Goal: Information Seeking & Learning: Compare options

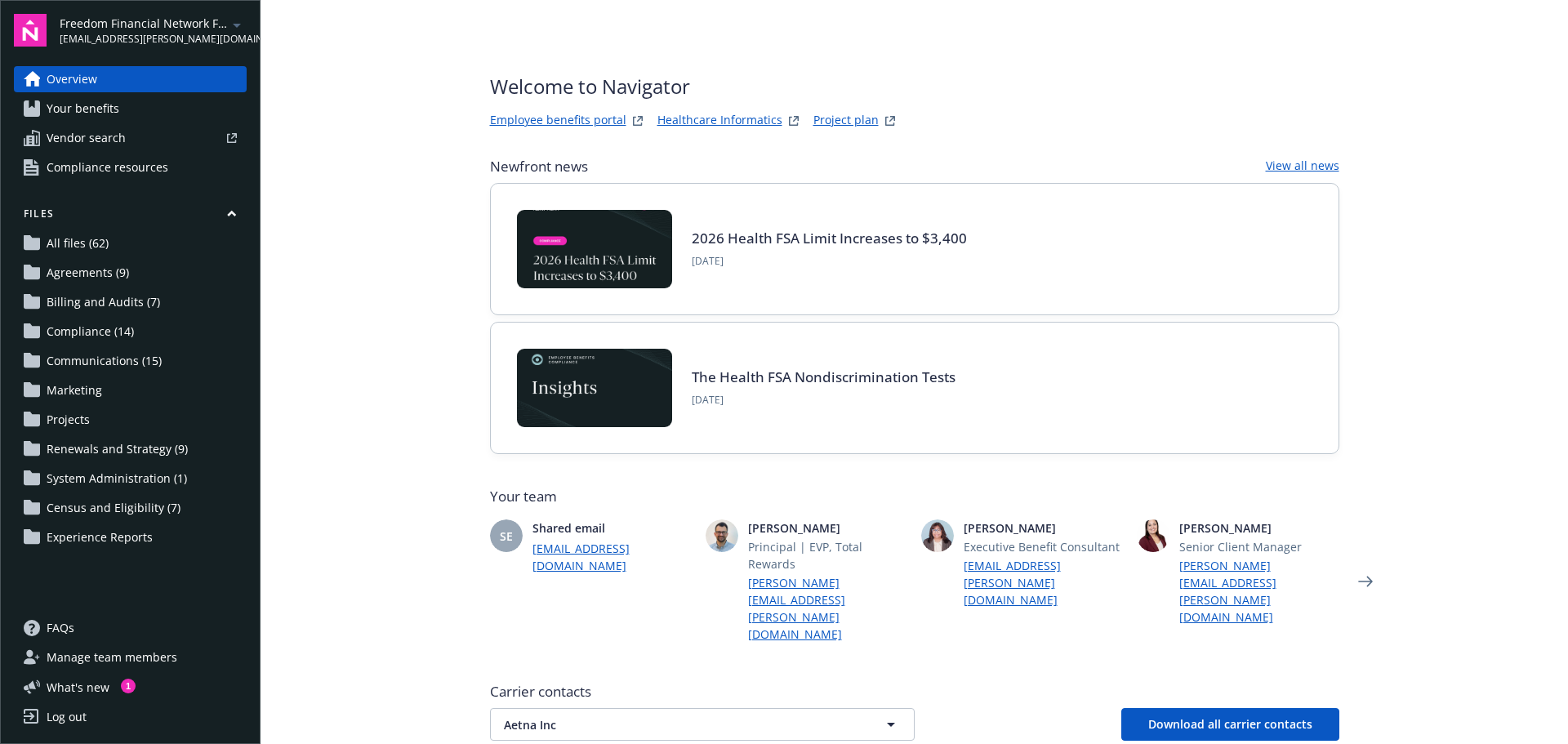
click at [597, 119] on link "Employee benefits portal" at bounding box center [558, 121] width 137 height 20
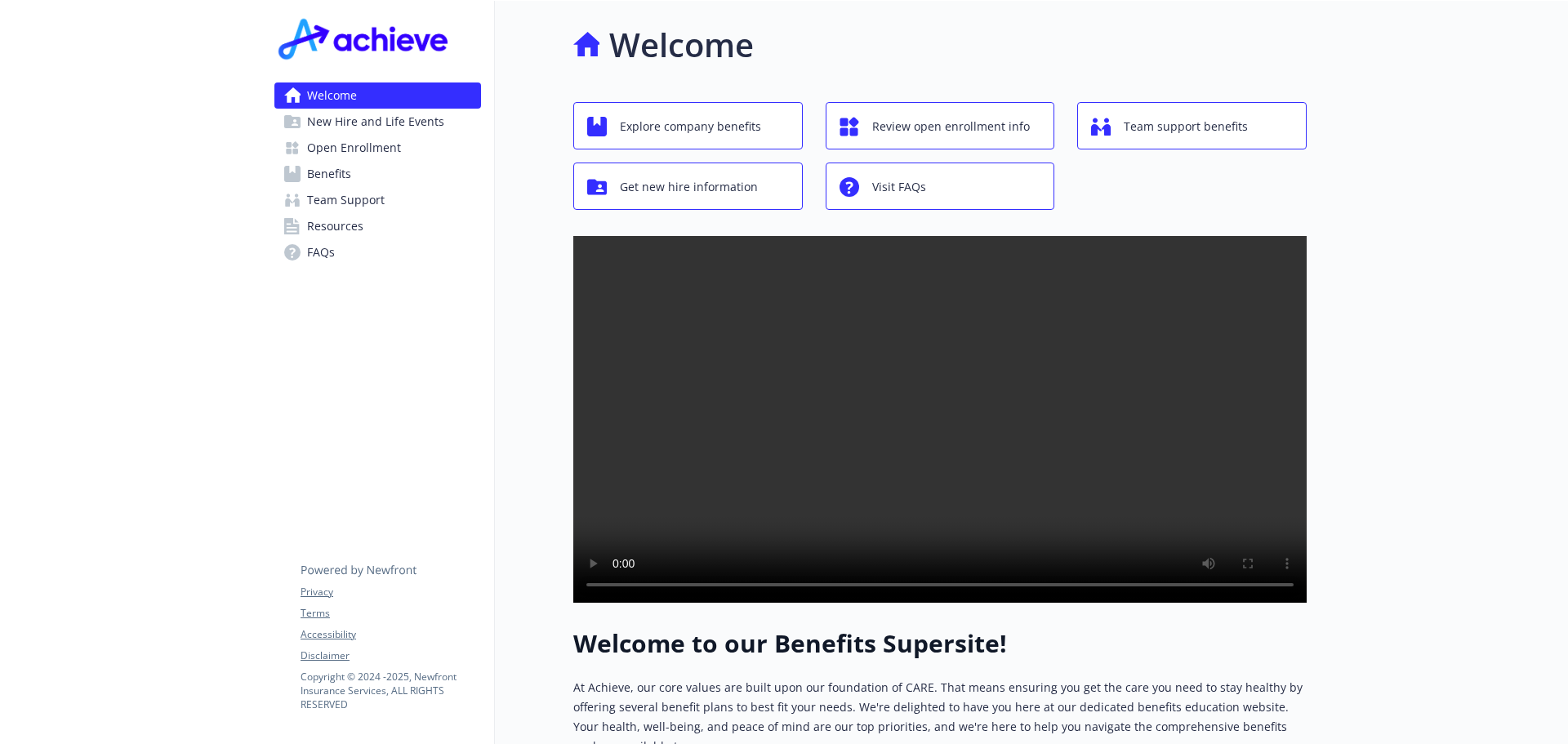
drag, startPoint x: 331, startPoint y: 119, endPoint x: 356, endPoint y: 129, distance: 26.9
click at [331, 119] on span "New Hire and Life Events" at bounding box center [375, 122] width 137 height 26
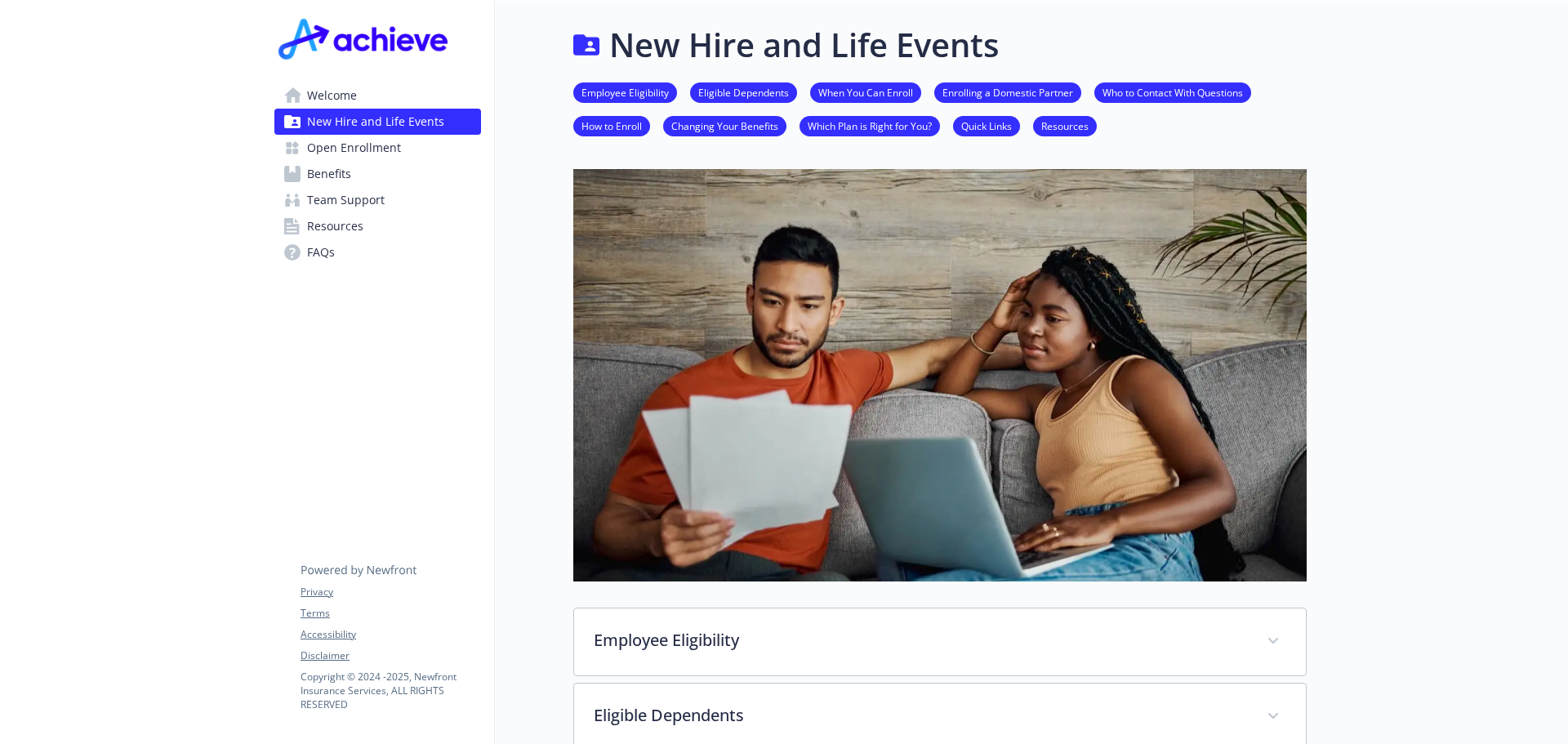
drag, startPoint x: 323, startPoint y: 143, endPoint x: 392, endPoint y: 176, distance: 76.5
click at [324, 143] on span "Open Enrollment" at bounding box center [354, 148] width 94 height 26
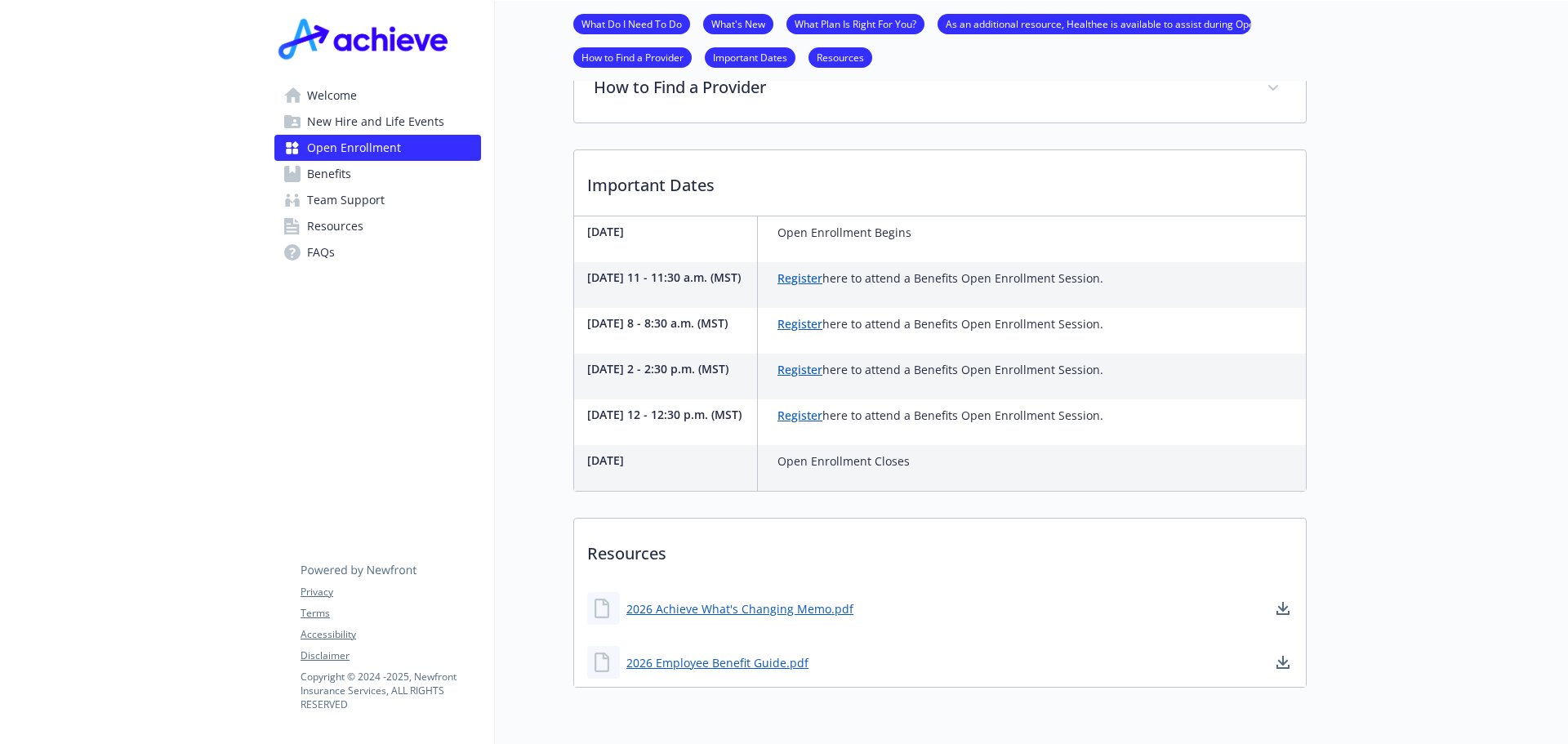
scroll to position [451, 0]
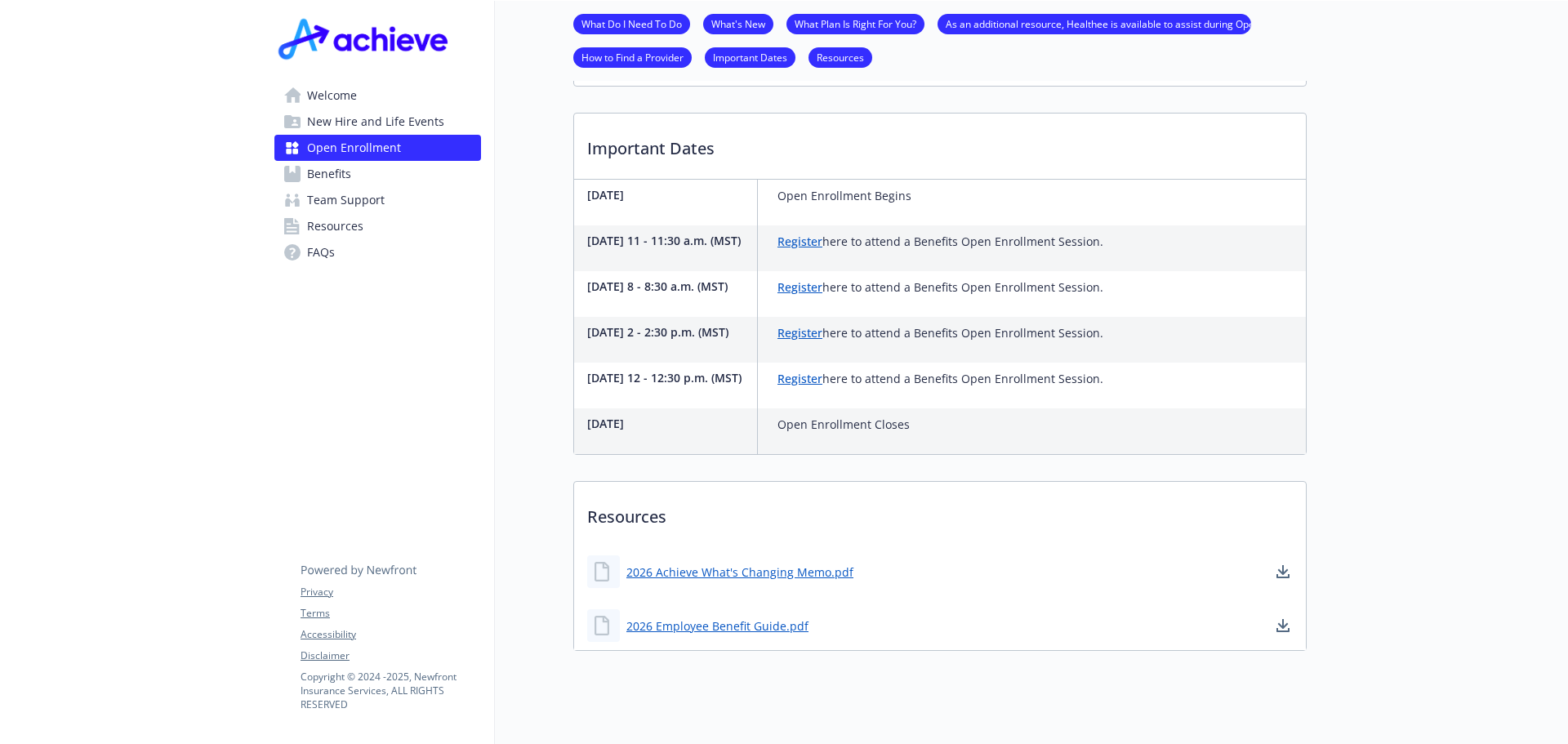
click at [325, 174] on span "Benefits" at bounding box center [329, 174] width 44 height 26
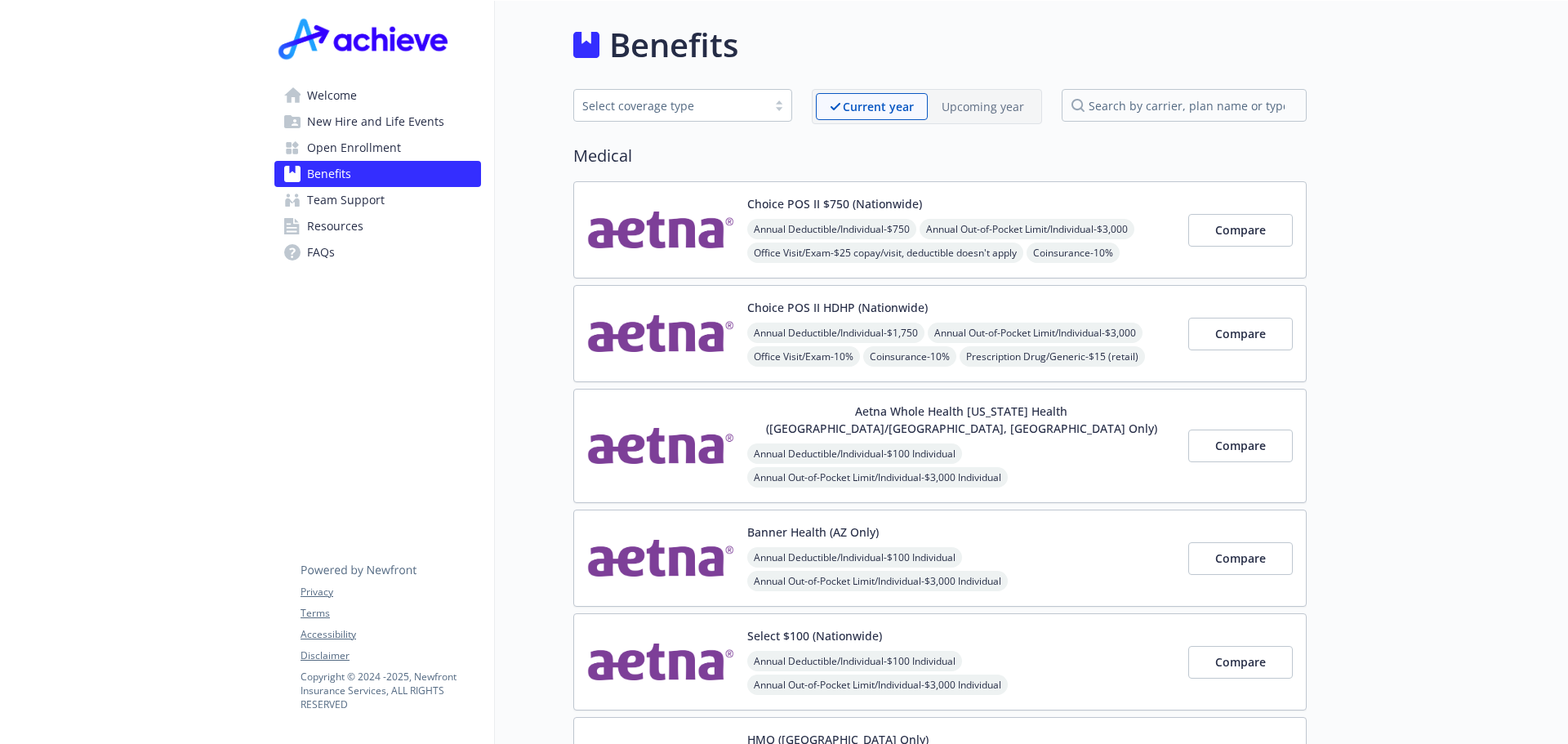
click at [969, 105] on p "Upcoming year" at bounding box center [983, 106] width 83 height 17
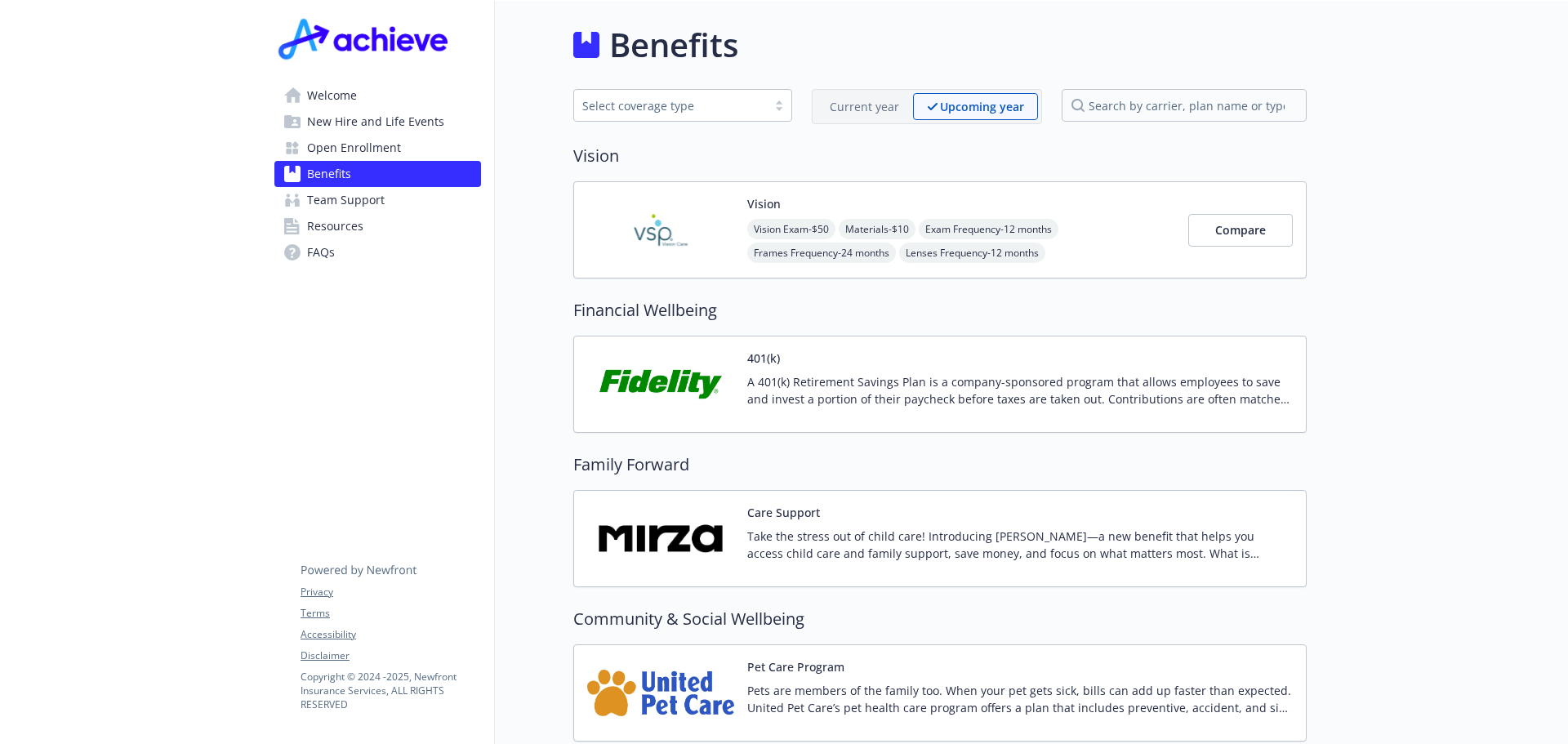
click at [853, 103] on p "Current year" at bounding box center [864, 106] width 69 height 17
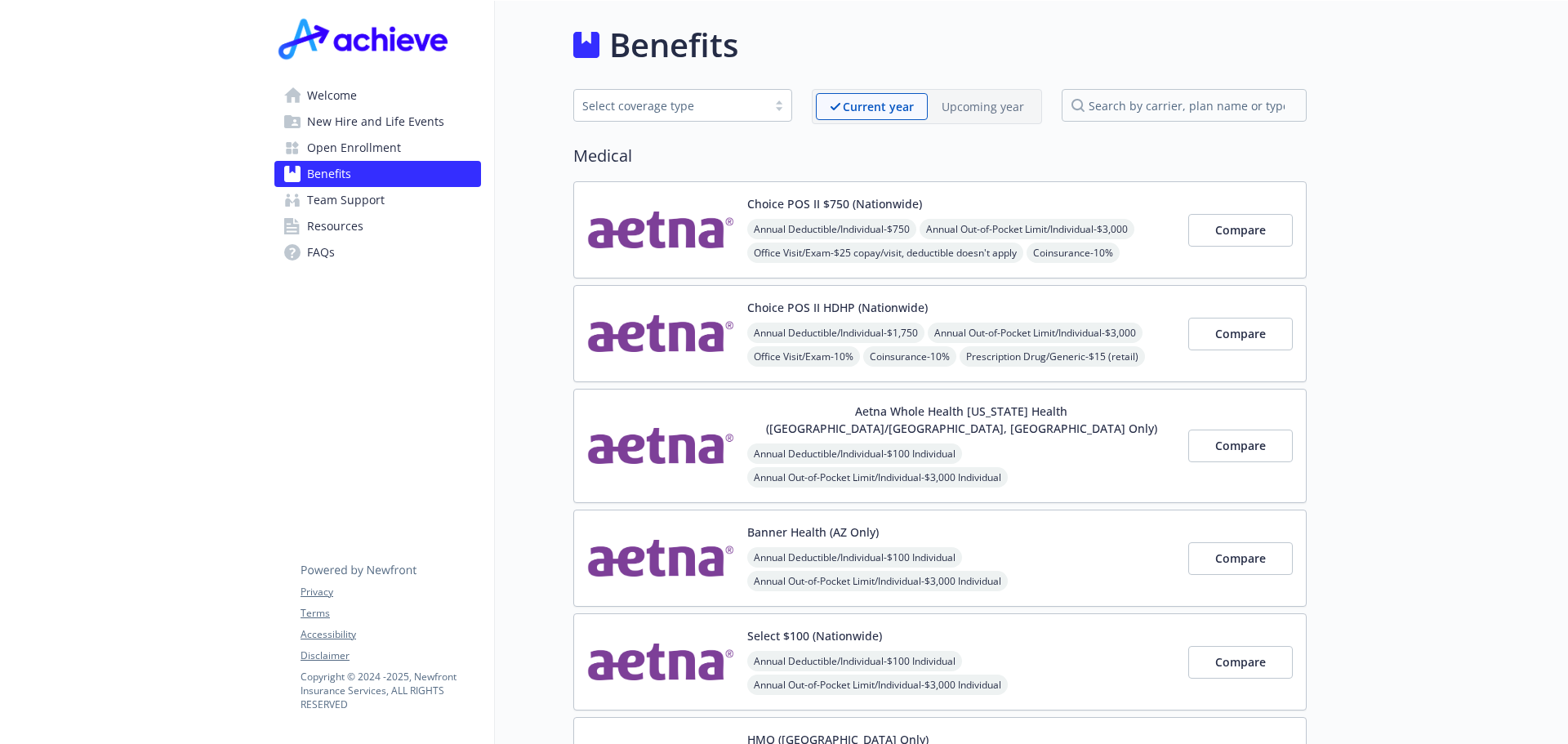
click at [978, 106] on p "Upcoming year" at bounding box center [983, 106] width 83 height 17
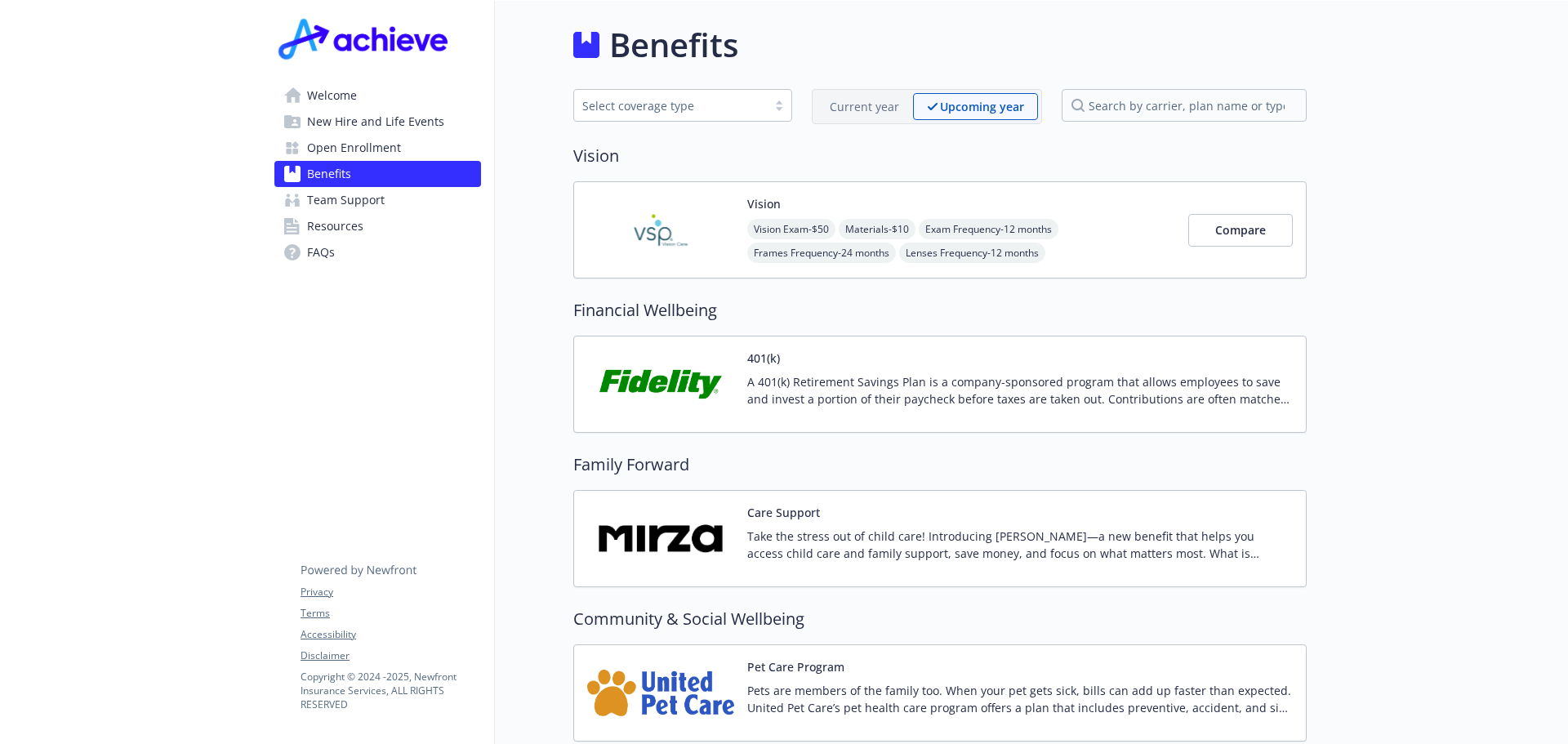
click at [877, 106] on p "Current year" at bounding box center [864, 106] width 69 height 17
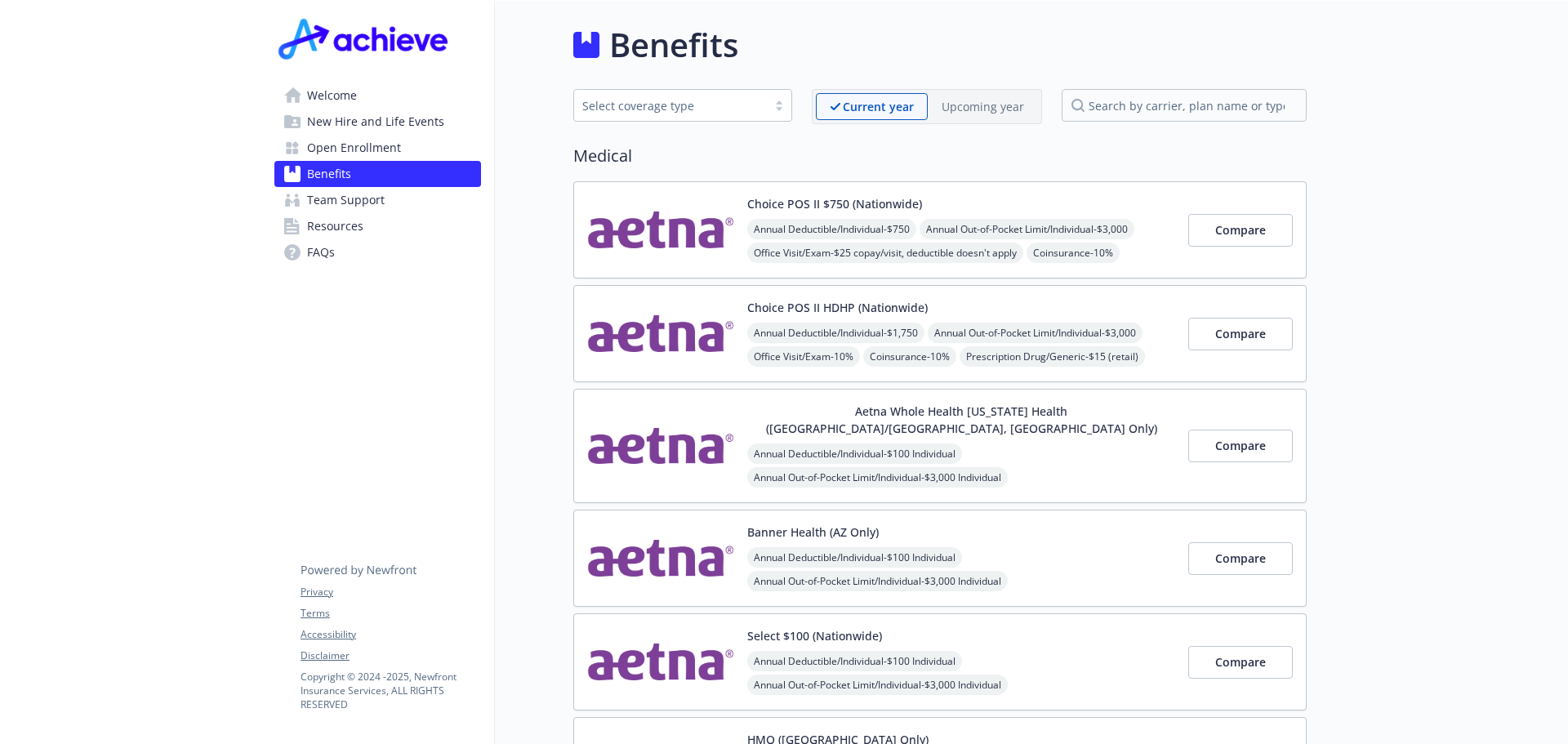
click at [669, 246] on img at bounding box center [660, 229] width 147 height 69
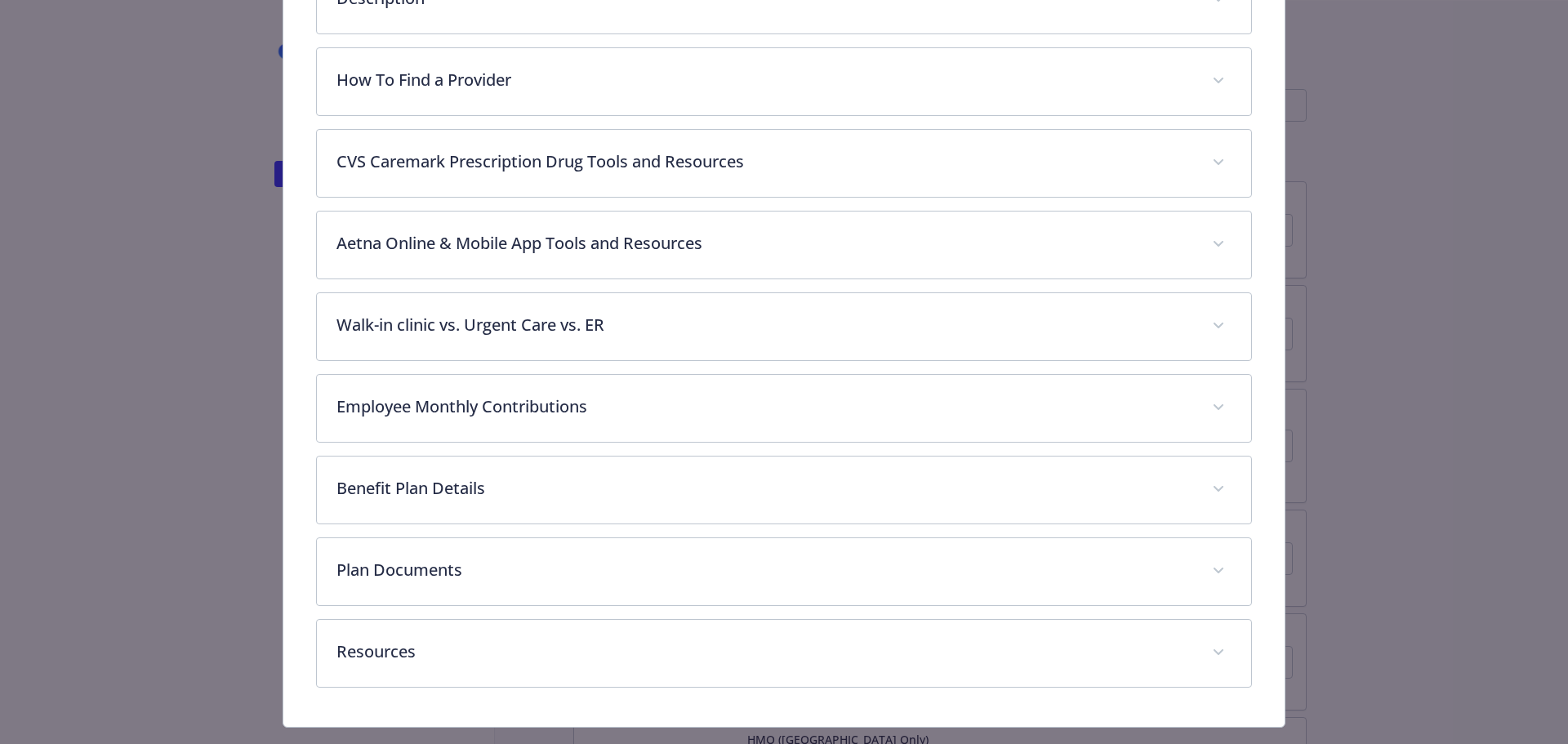
scroll to position [648, 0]
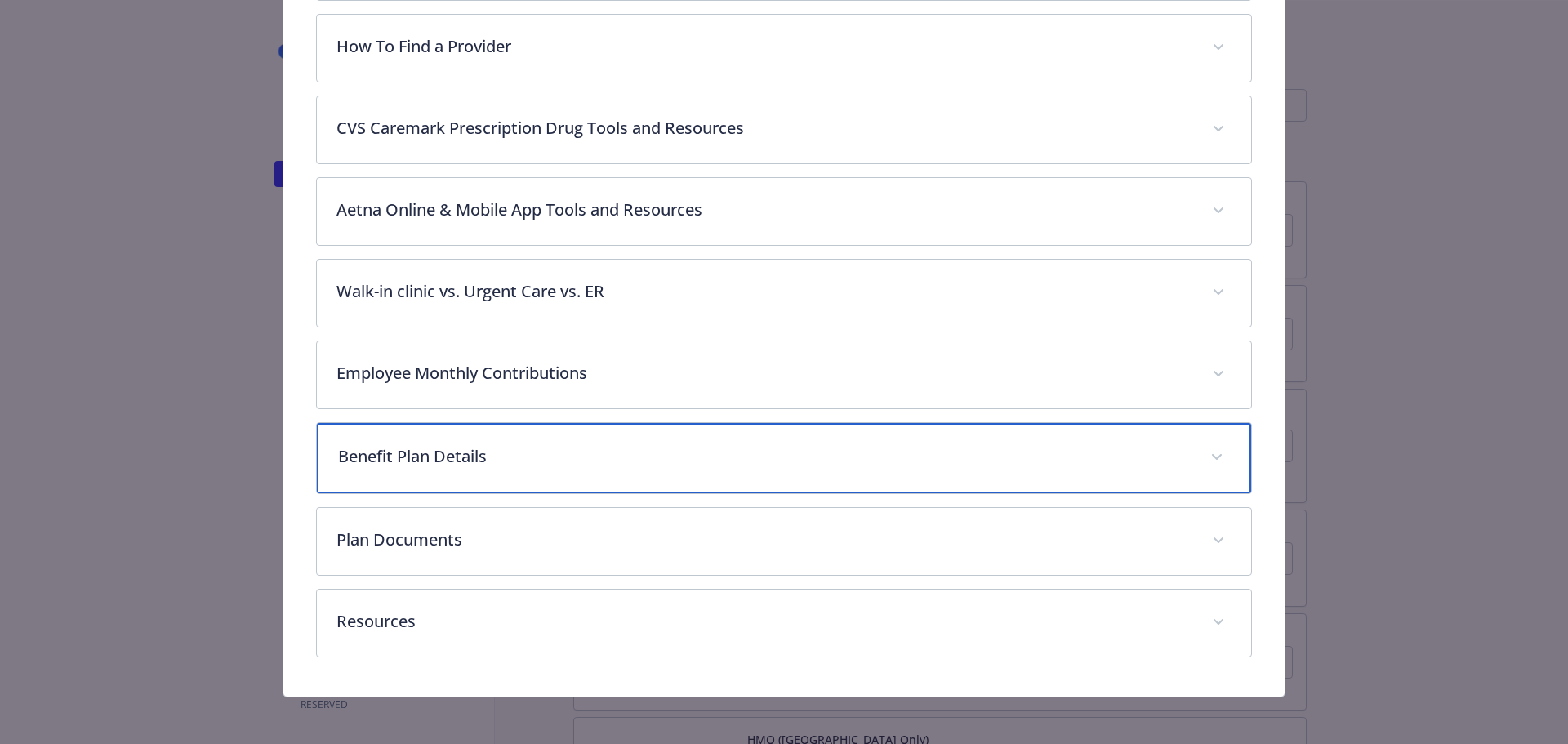
click at [404, 467] on div "Benefit Plan Details" at bounding box center [784, 458] width 935 height 70
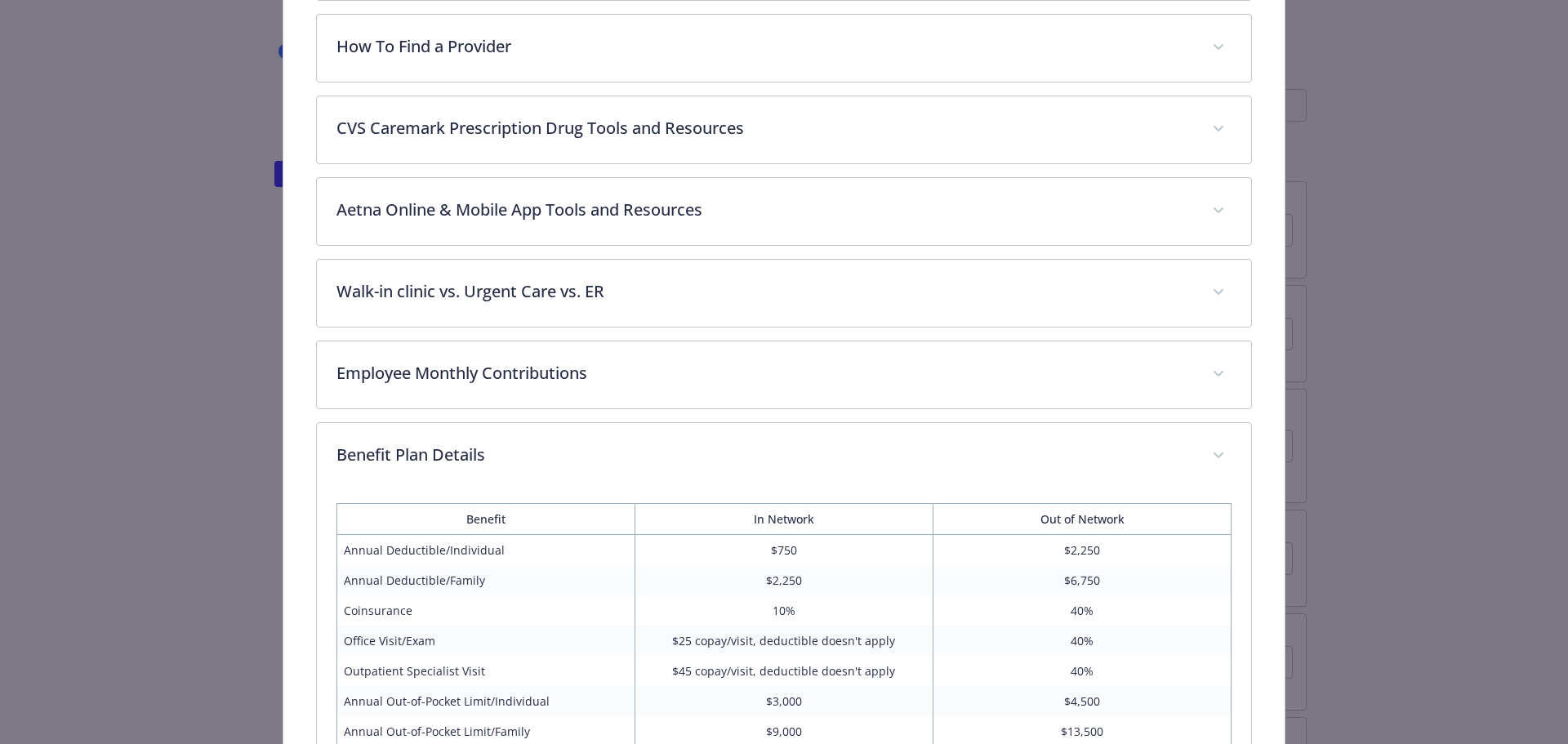
click at [1552, 402] on div "Medical - Choice POS II $750 (Nationwide) - Medical PPO Choice POS II $750 (Nat…" at bounding box center [784, 372] width 1568 height 744
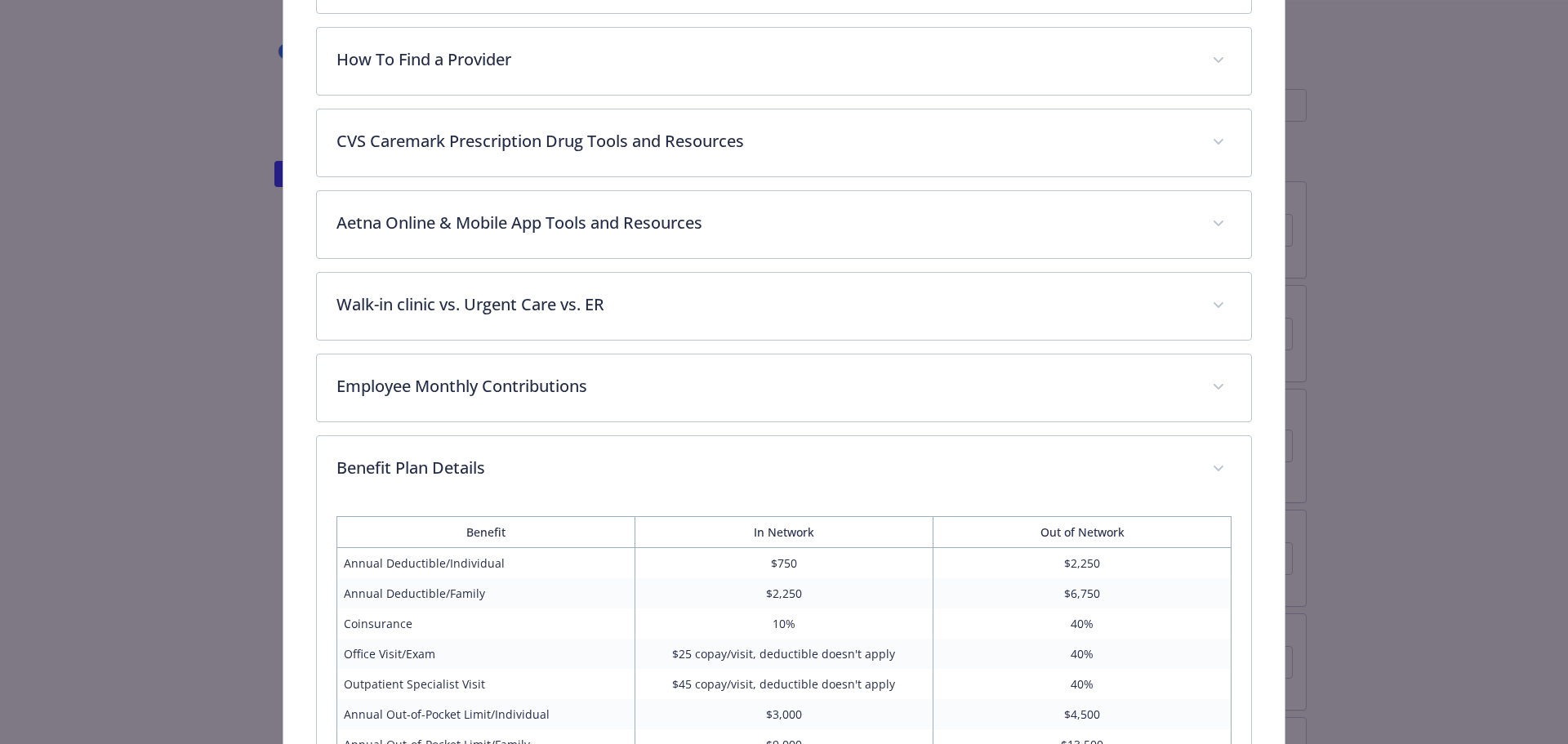
scroll to position [627, 0]
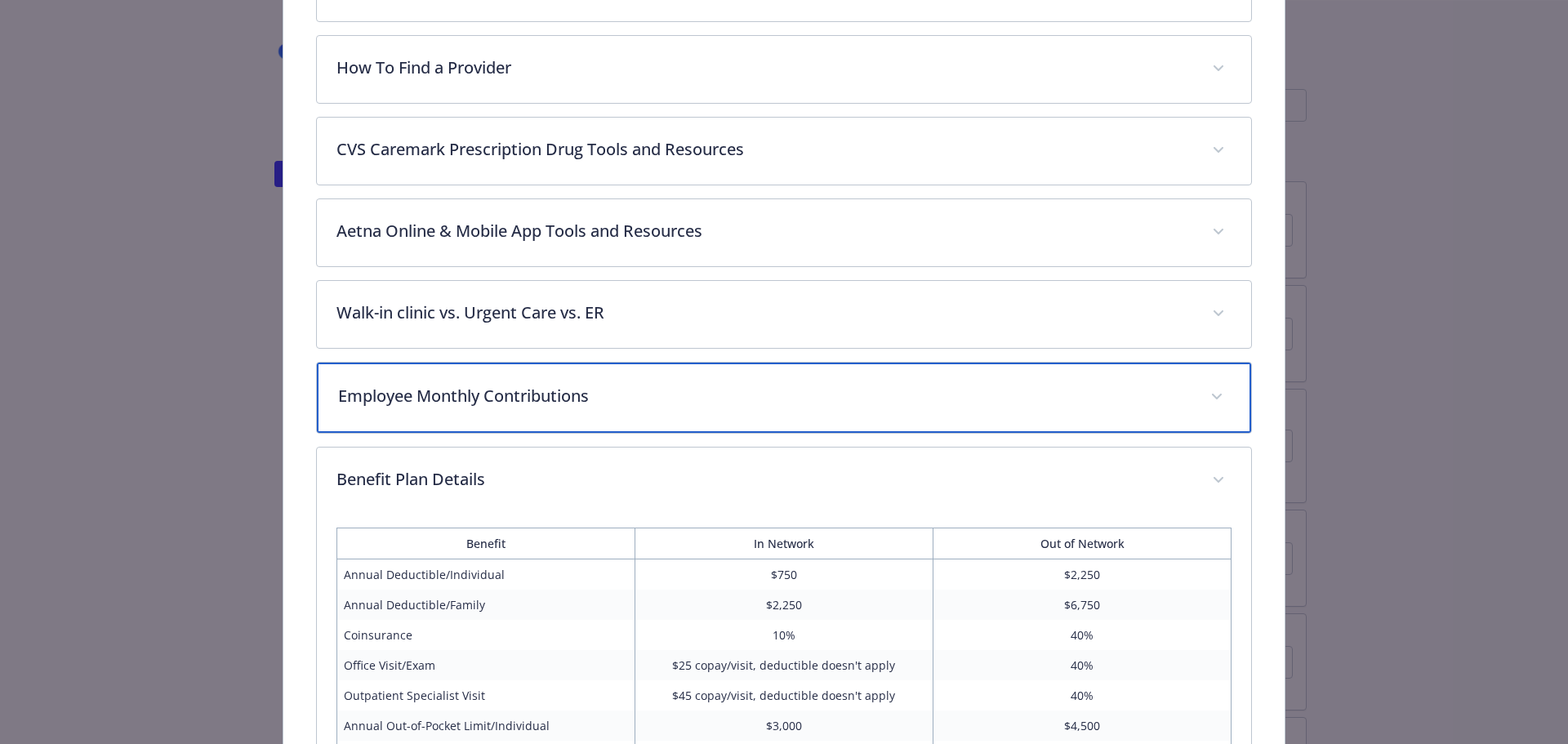
drag, startPoint x: 709, startPoint y: 399, endPoint x: 831, endPoint y: 397, distance: 122.0
click at [708, 399] on p "Employee Monthly Contributions" at bounding box center [764, 395] width 853 height 25
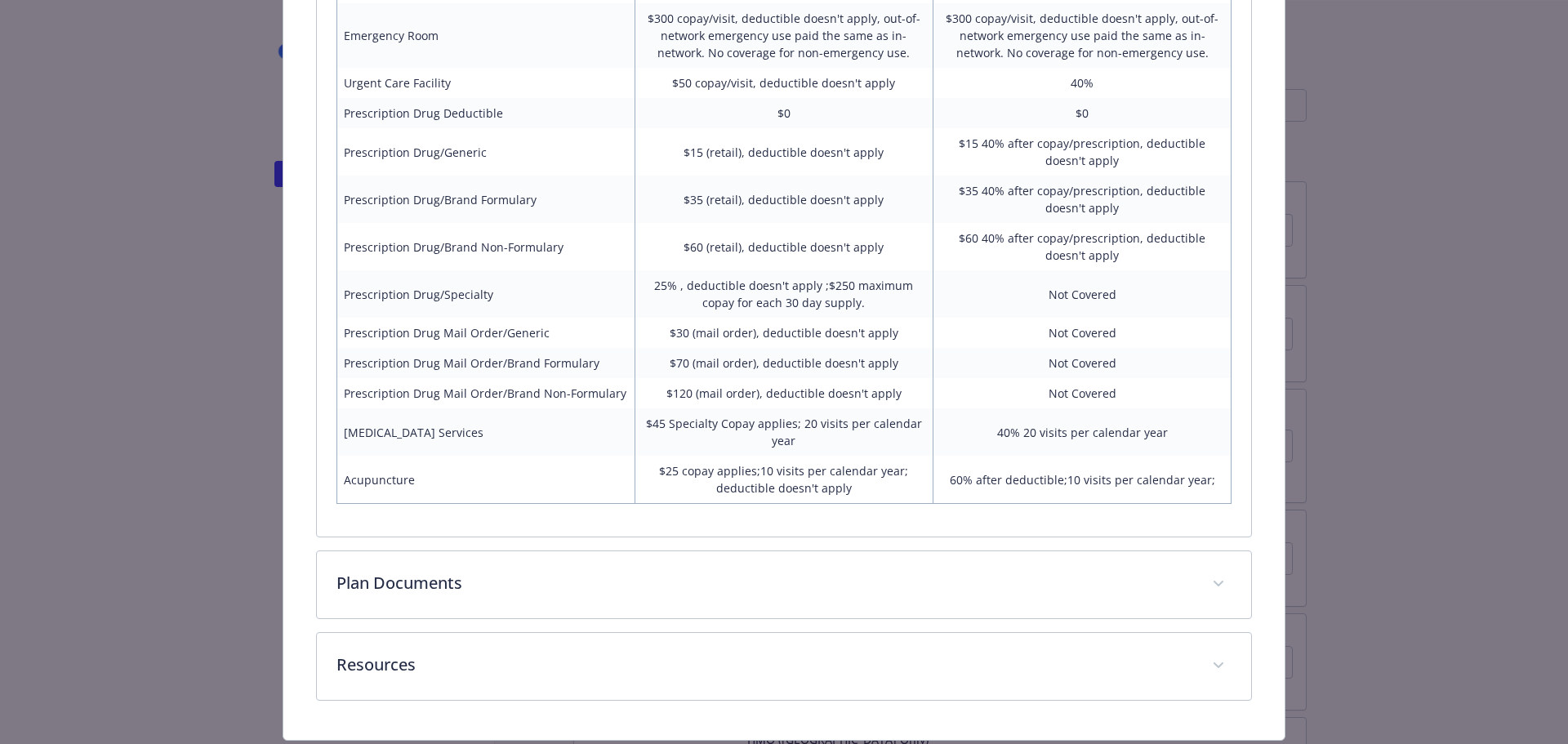
scroll to position [1672, 0]
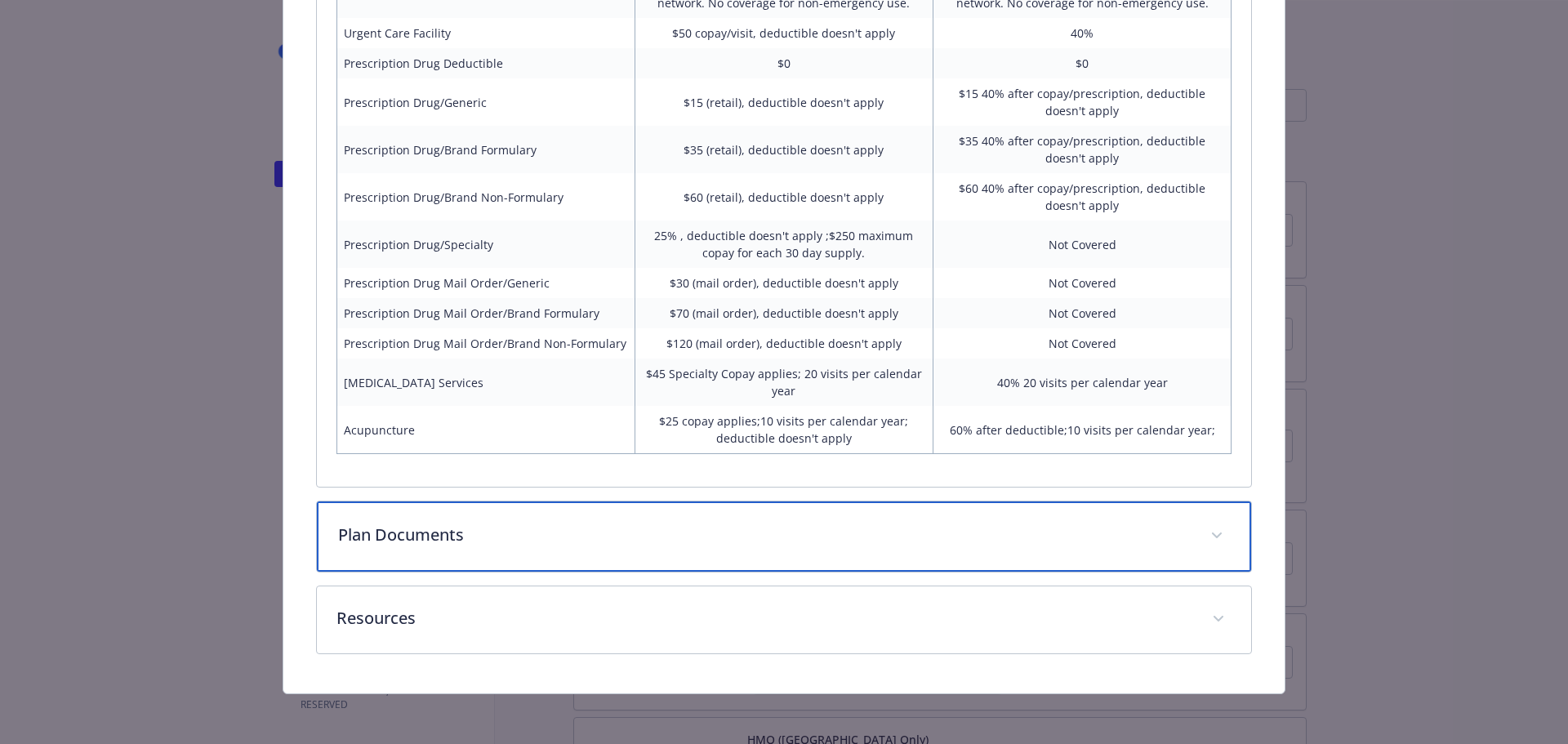
click at [1211, 534] on icon "details for plan Medical - Choice POS II $750 (Nationwide) - Medical PPO" at bounding box center [1216, 535] width 10 height 7
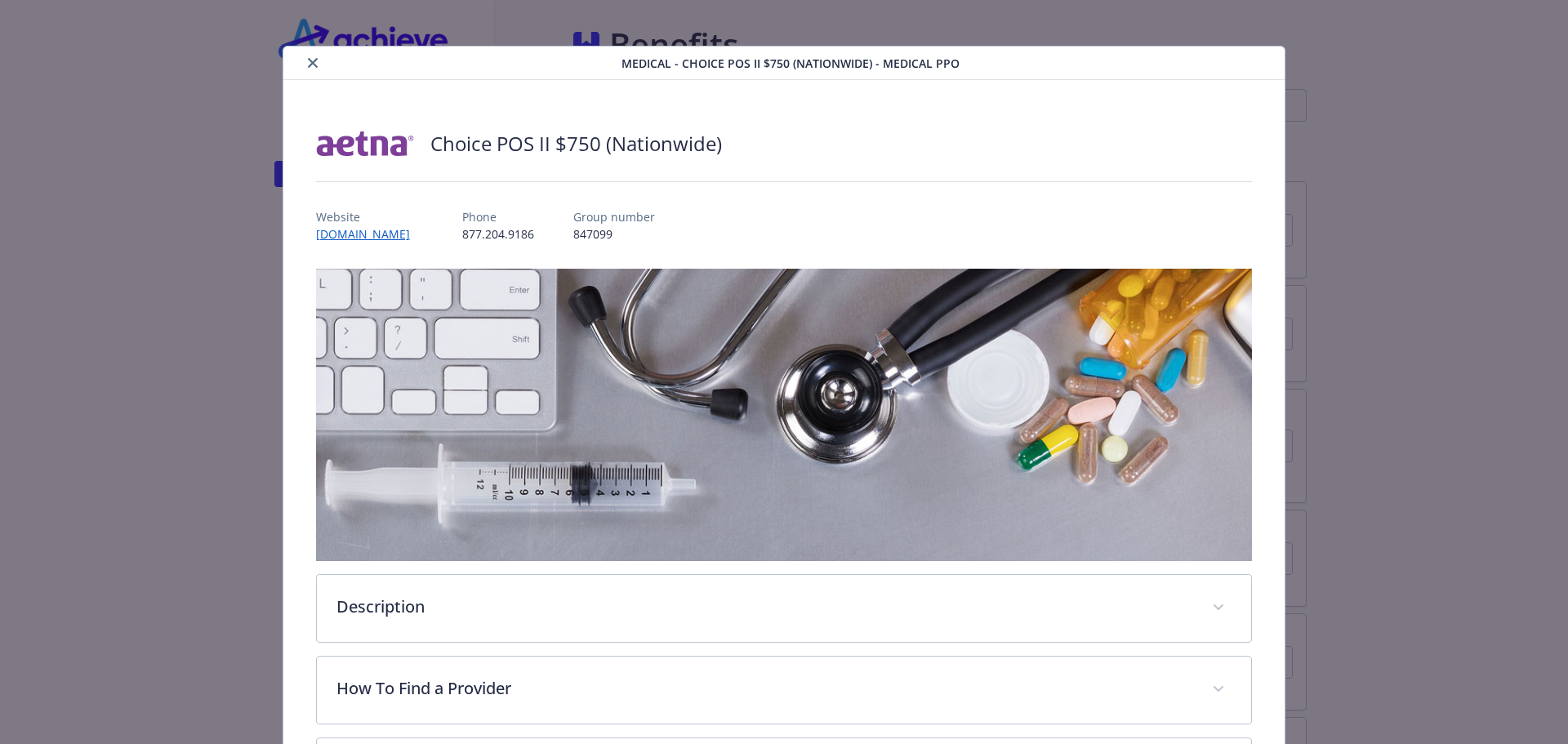
scroll to position [0, 0]
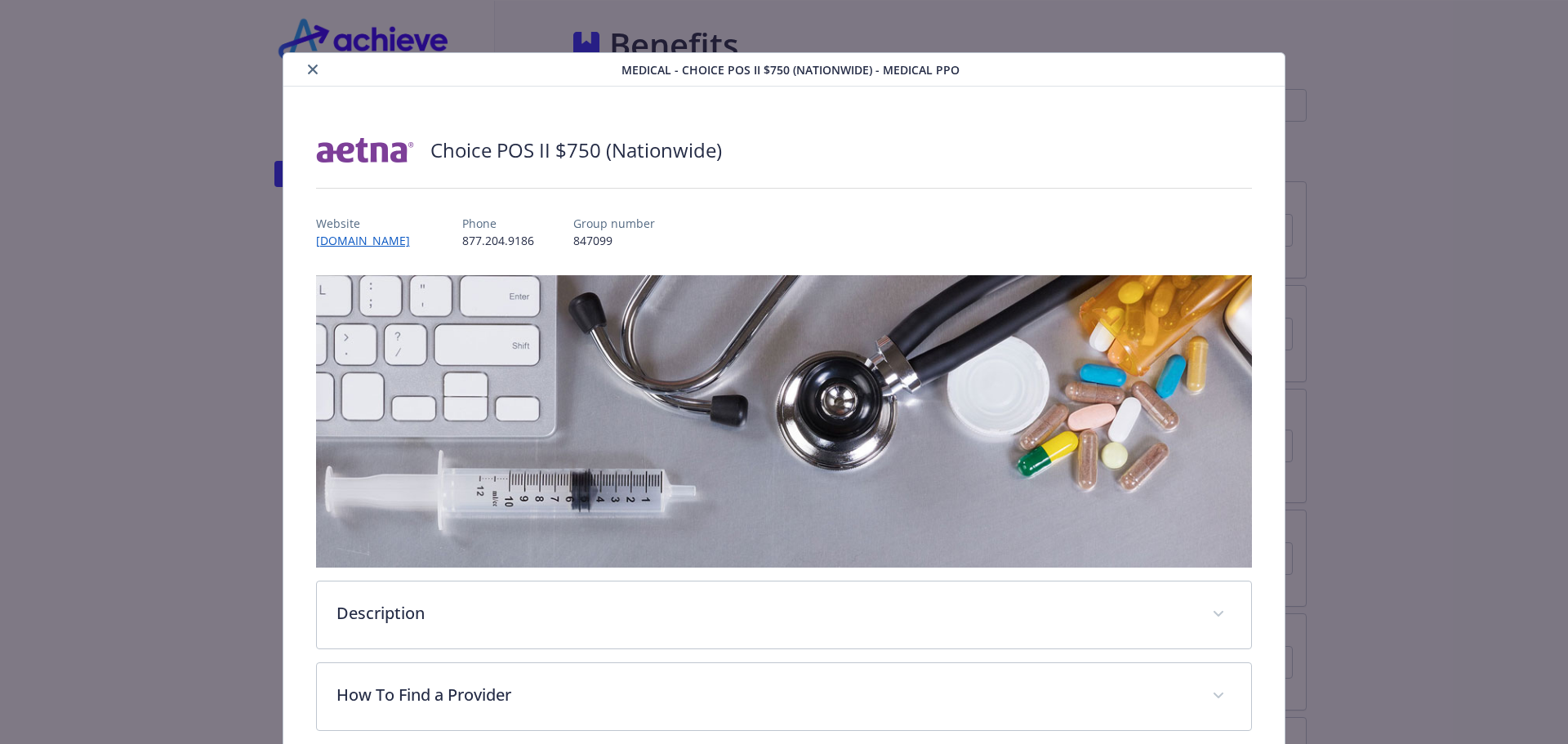
click at [308, 69] on icon "close" at bounding box center [313, 70] width 10 height 10
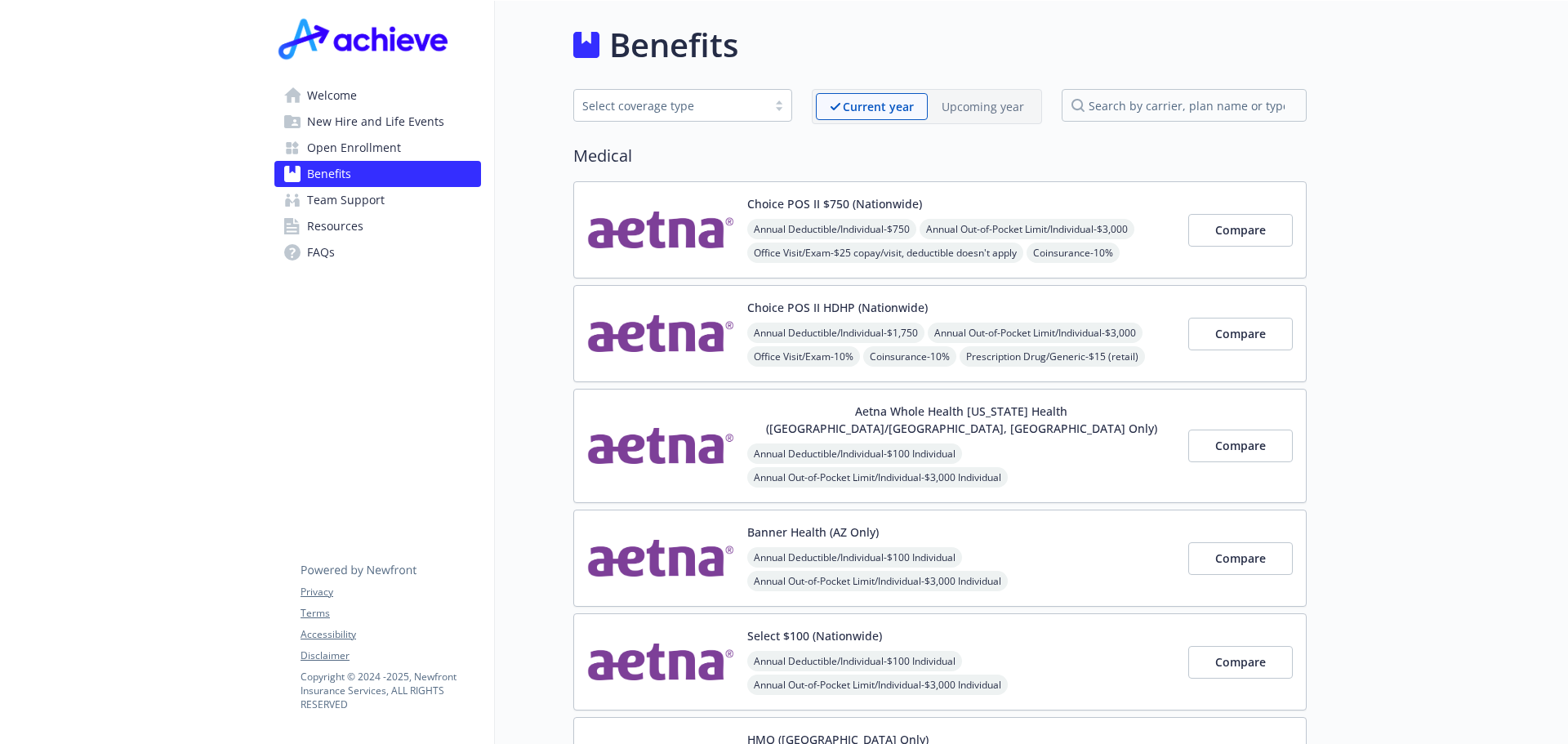
click at [992, 110] on p "Upcoming year" at bounding box center [983, 106] width 83 height 17
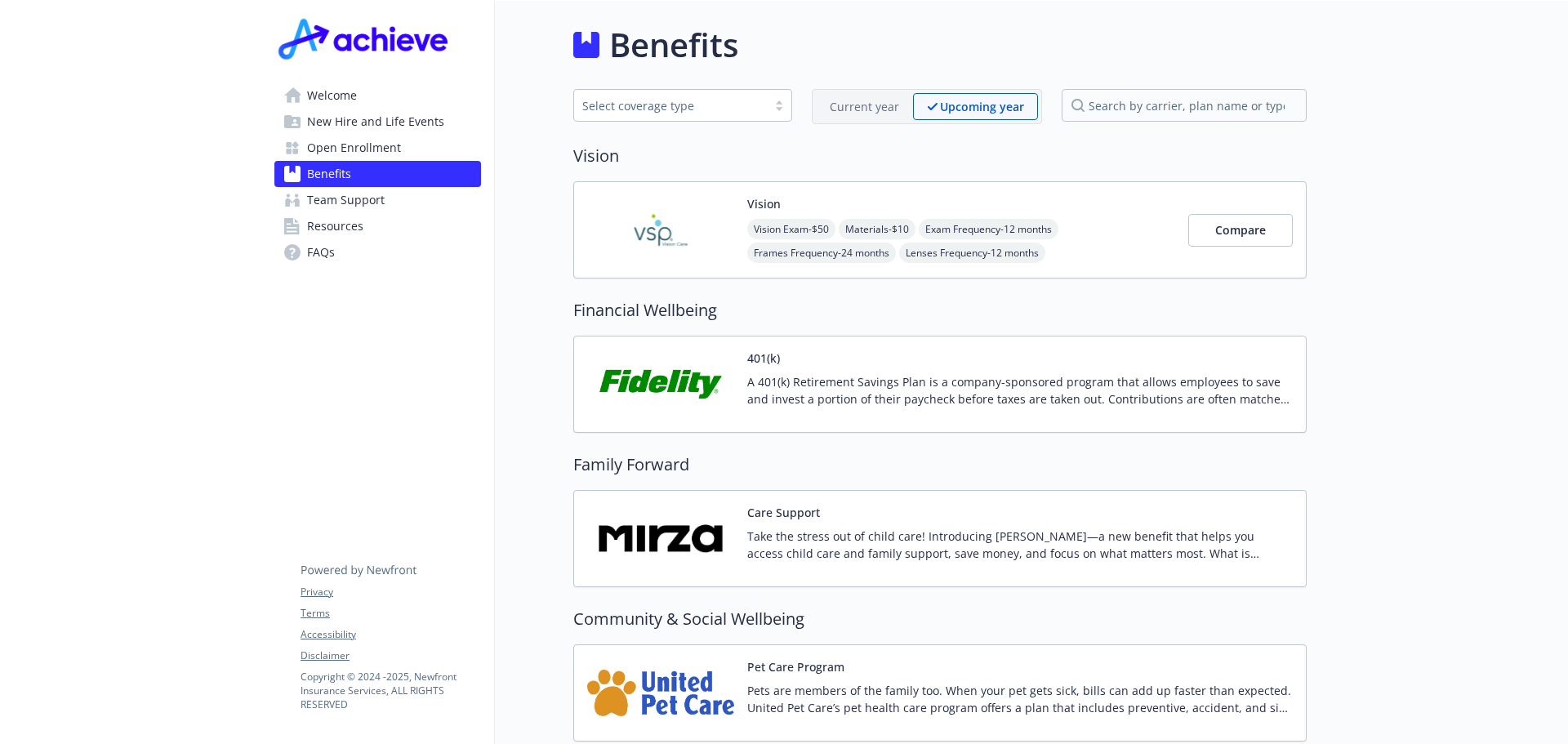
click at [871, 106] on p "Current year" at bounding box center [864, 106] width 69 height 17
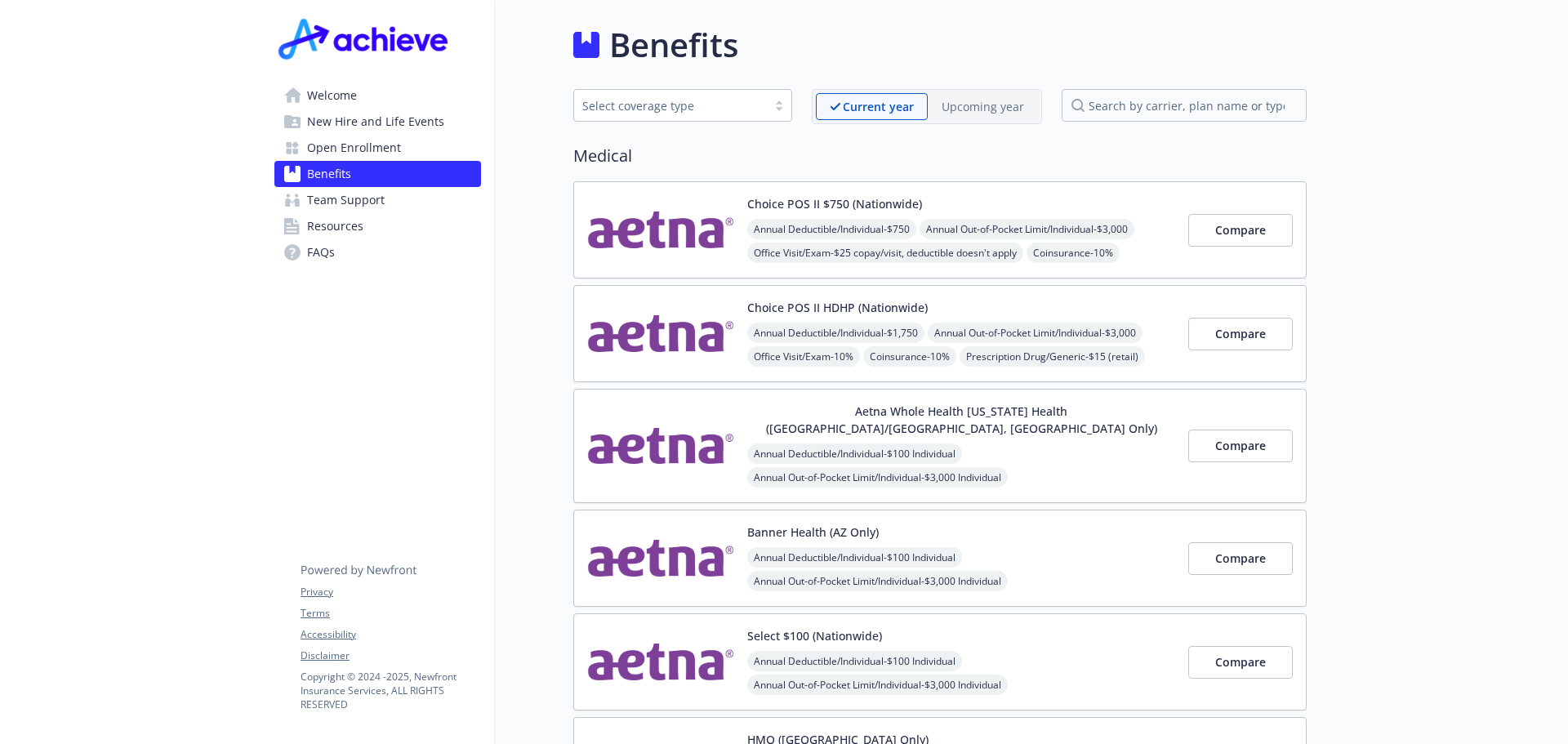
click at [1006, 98] on p "Upcoming year" at bounding box center [983, 106] width 83 height 17
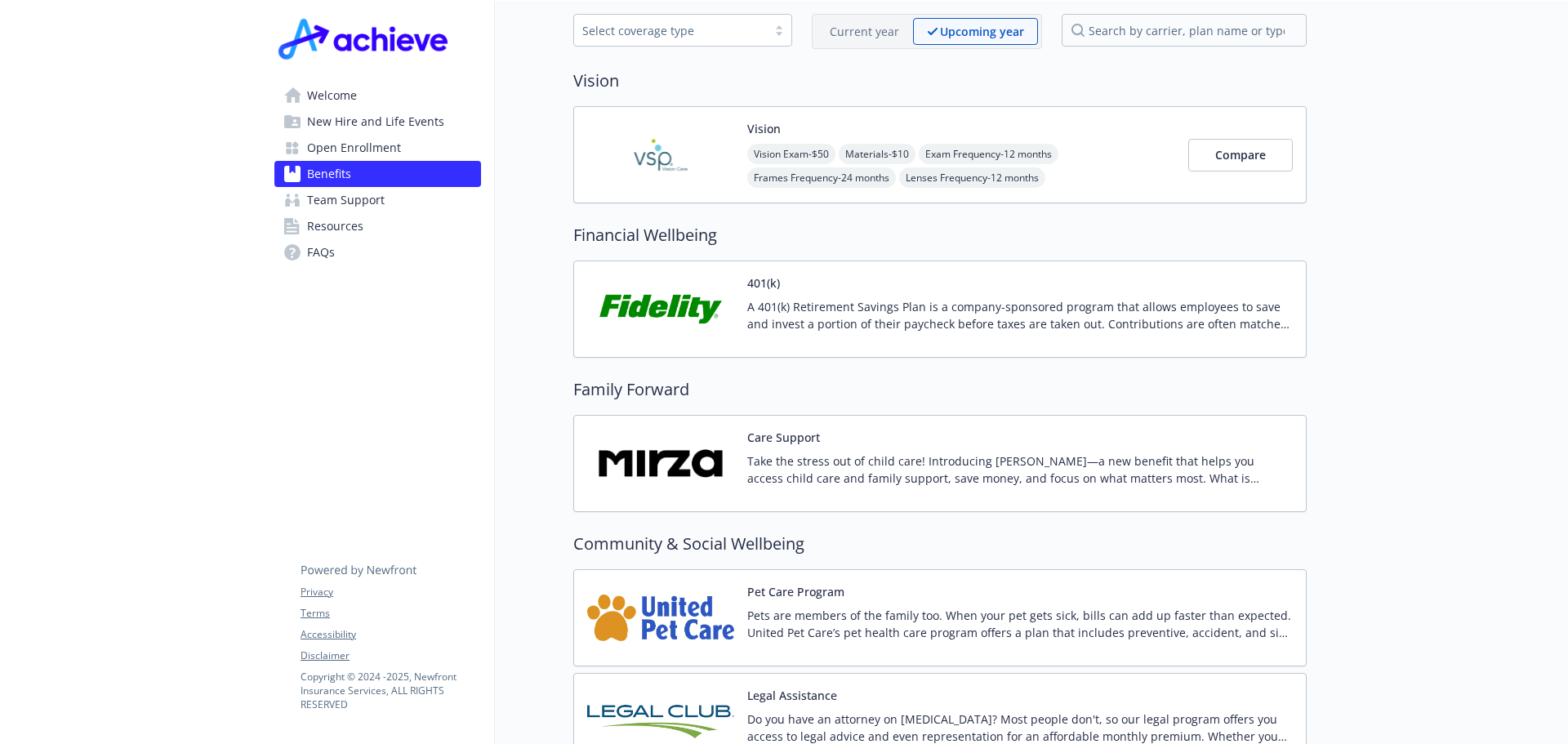
scroll to position [28, 0]
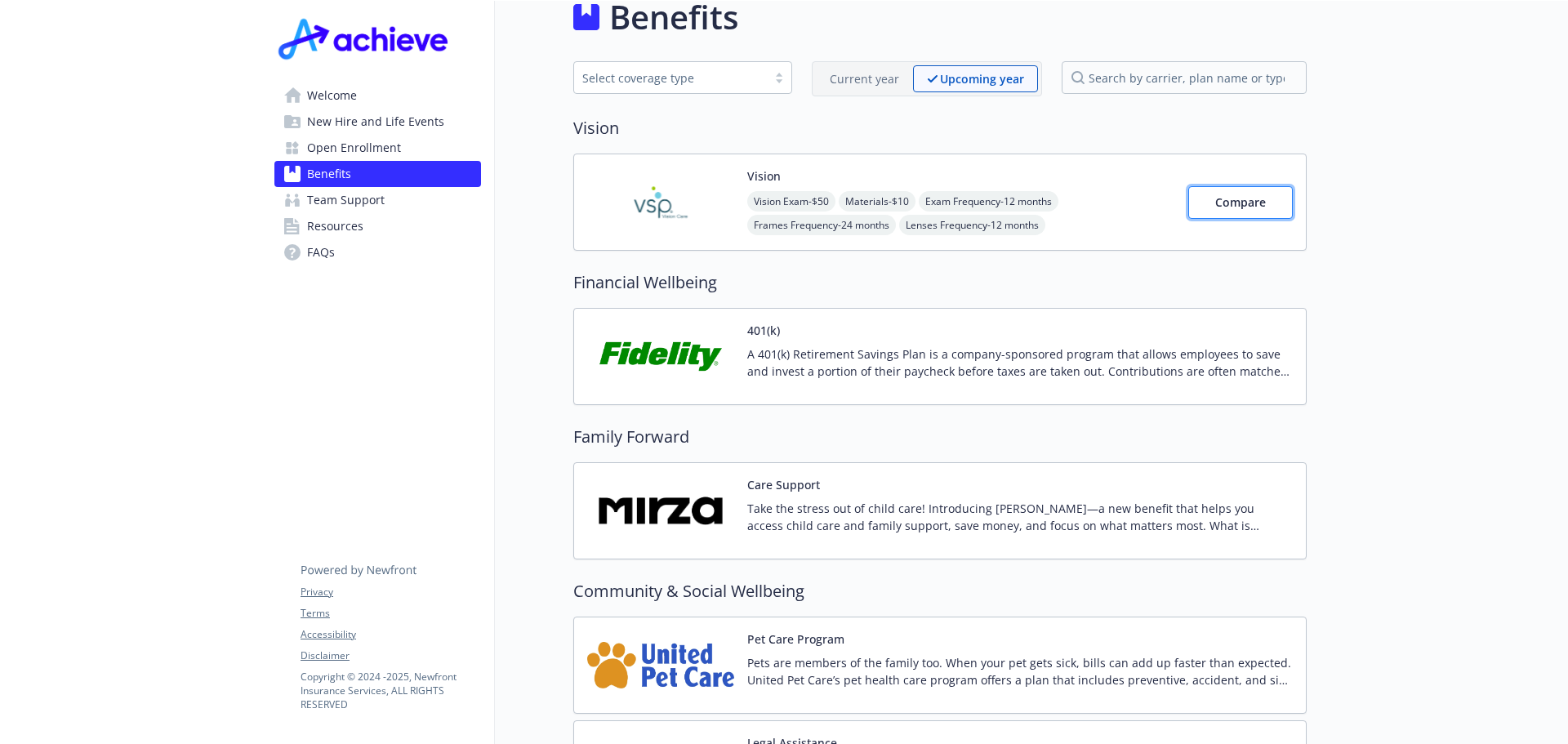
click at [1260, 209] on span "Compare" at bounding box center [1240, 203] width 51 height 16
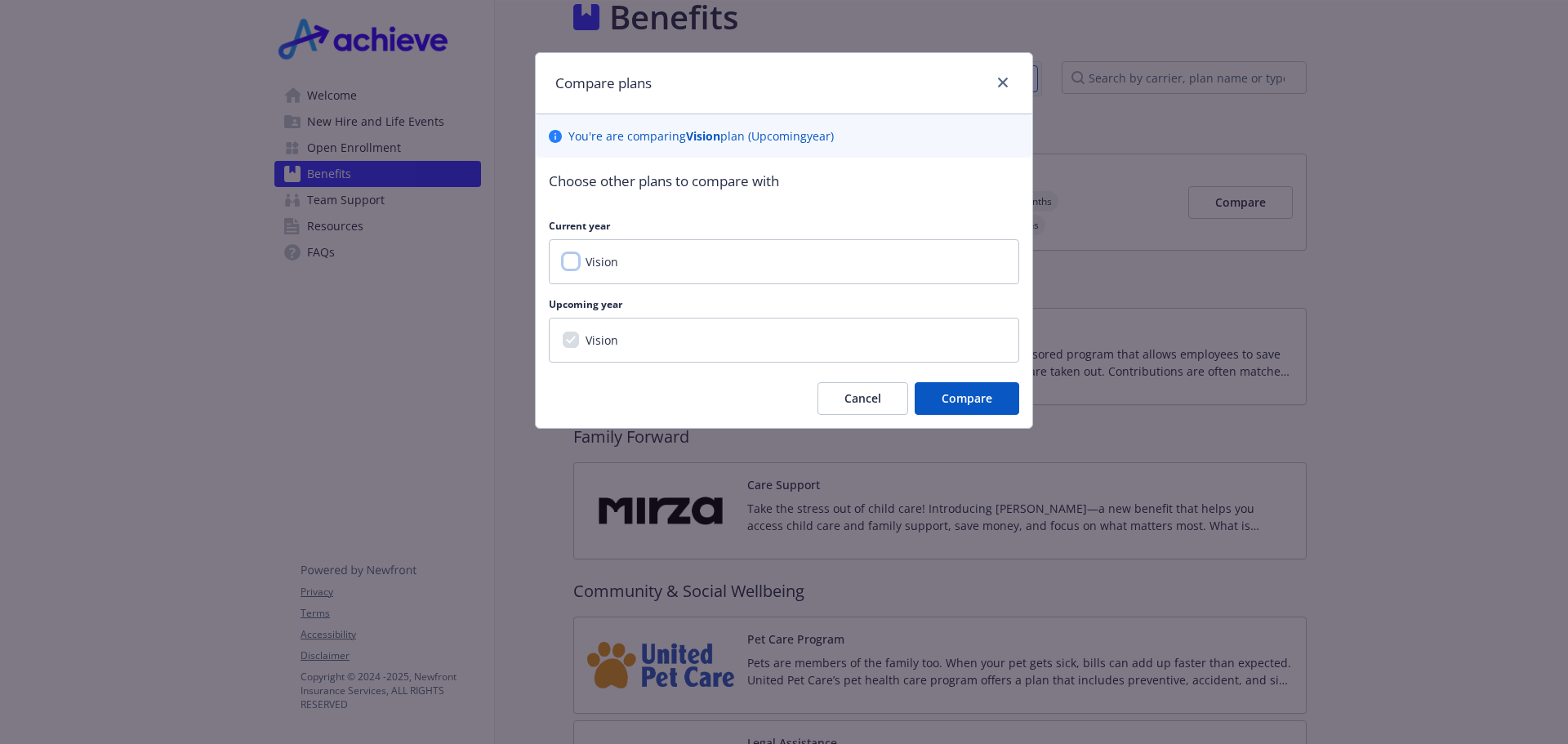
click at [566, 256] on input "Vision" at bounding box center [570, 261] width 16 height 16
checkbox input "true"
click at [969, 394] on span "Compare" at bounding box center [967, 398] width 51 height 16
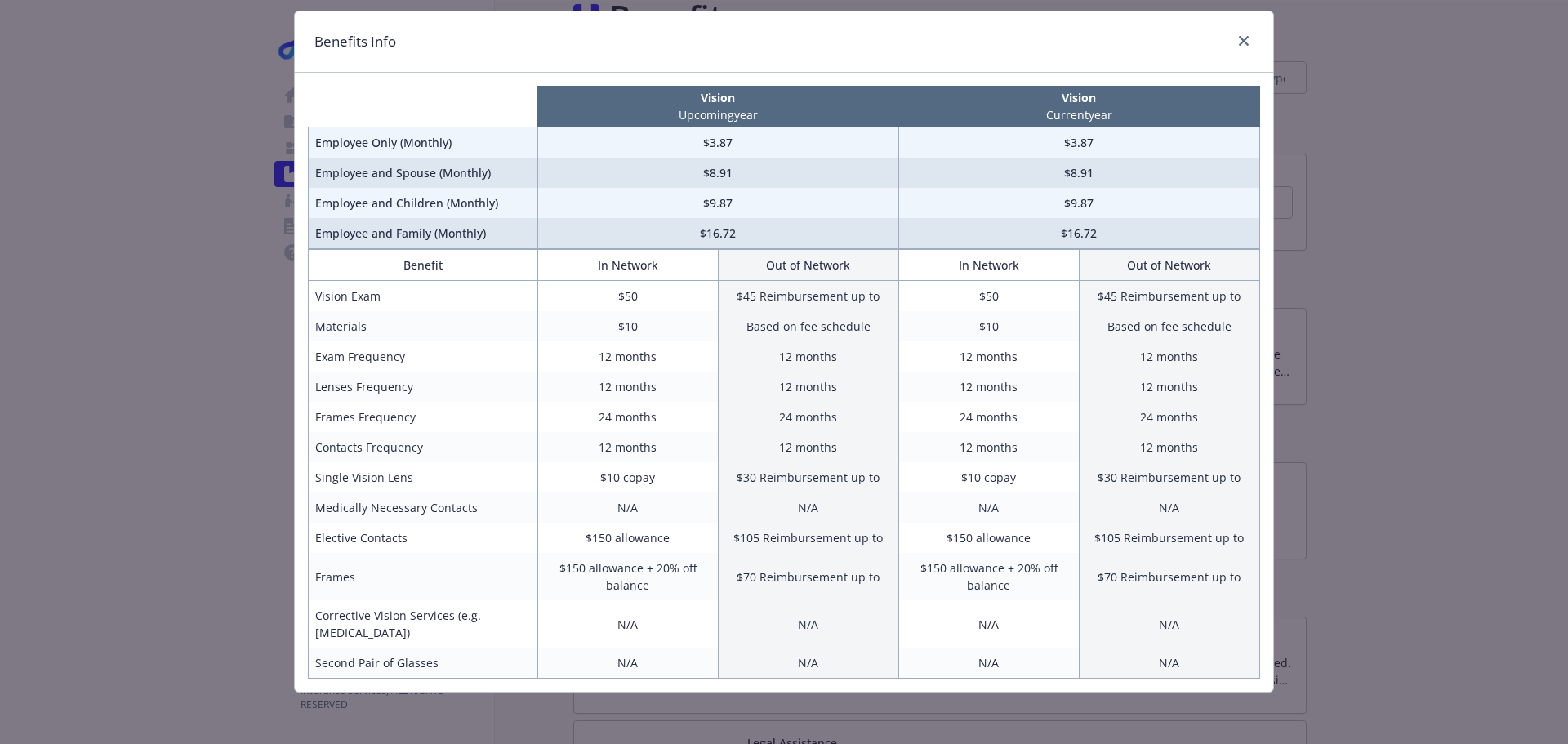
scroll to position [0, 0]
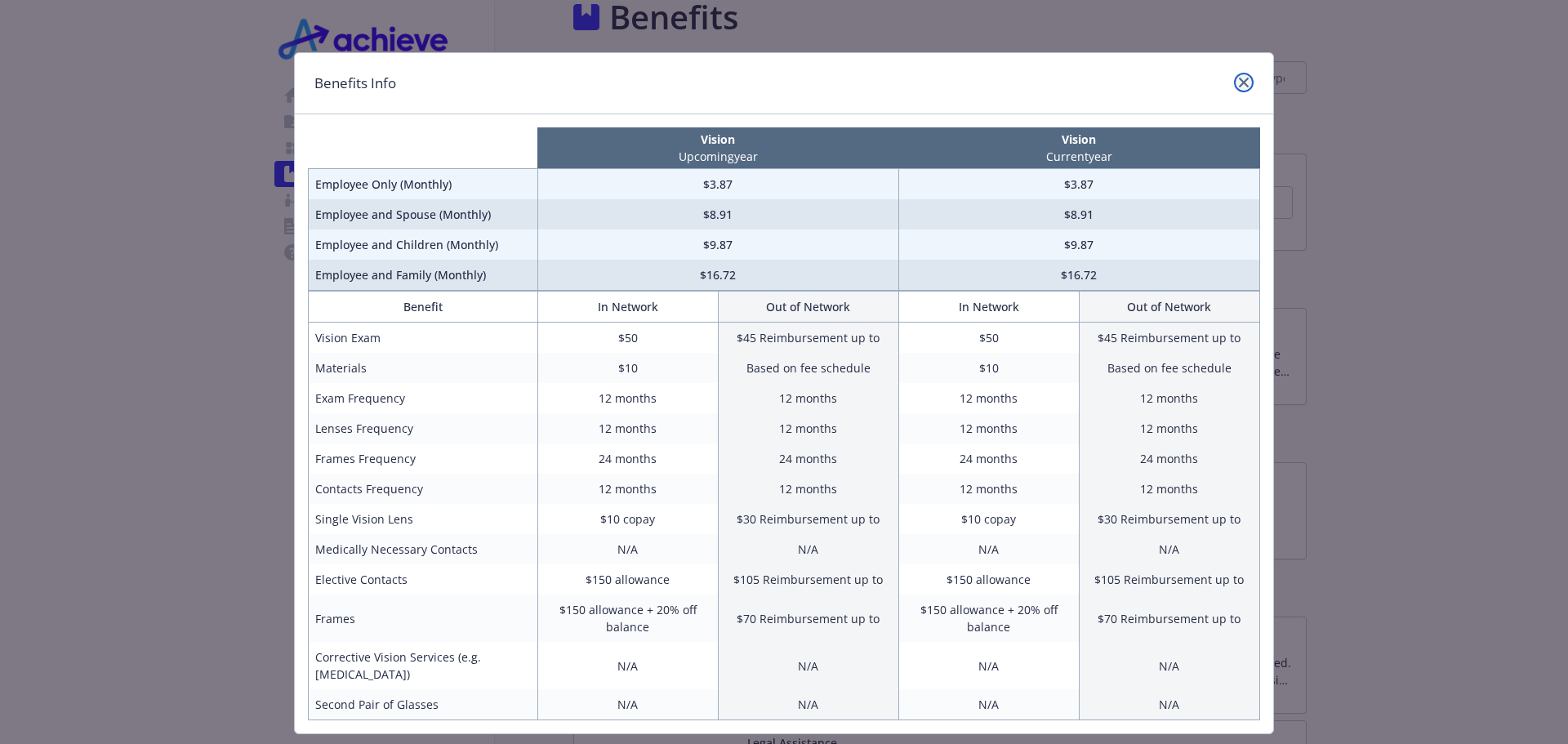
click at [1242, 77] on link "close" at bounding box center [1243, 83] width 20 height 20
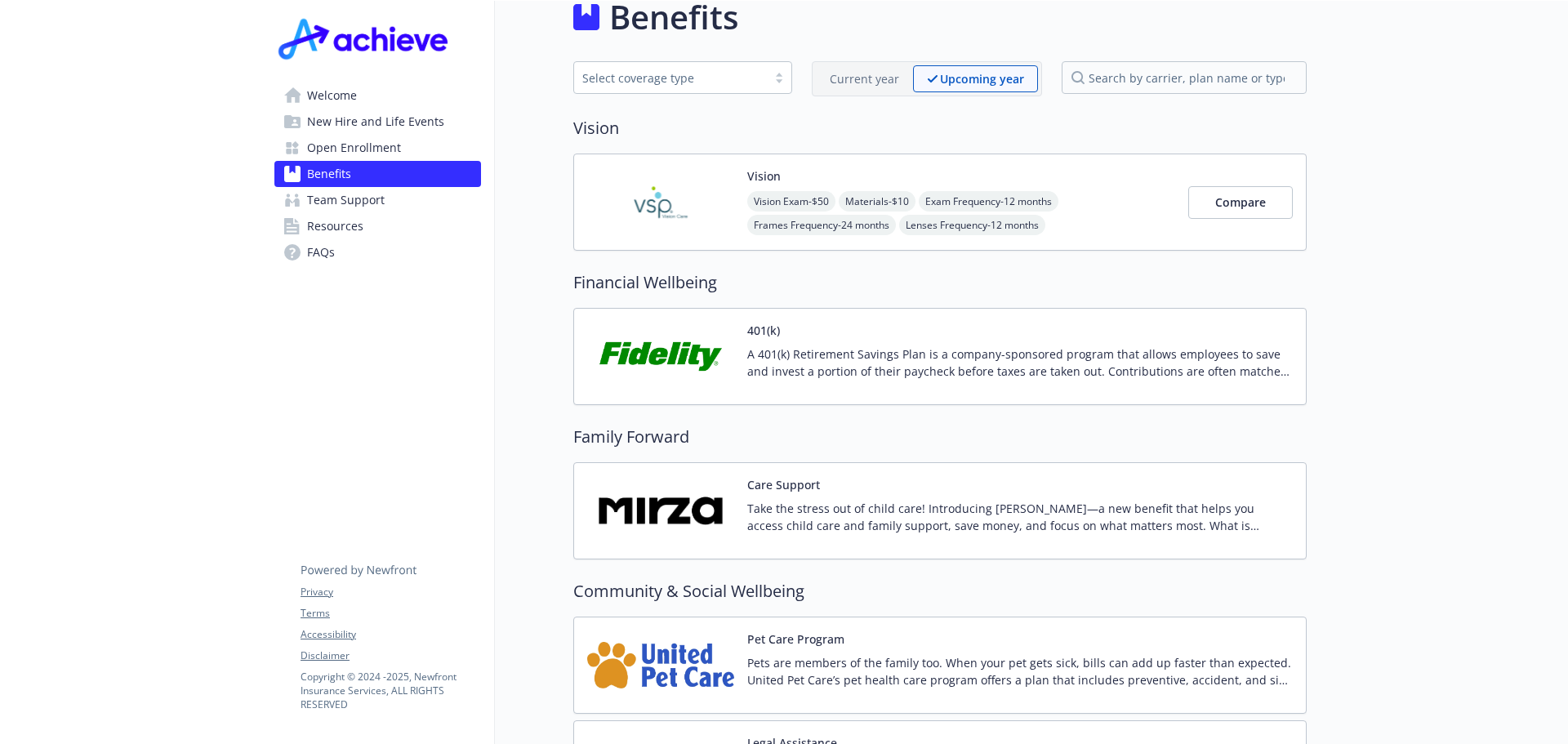
click at [677, 212] on img at bounding box center [660, 202] width 147 height 69
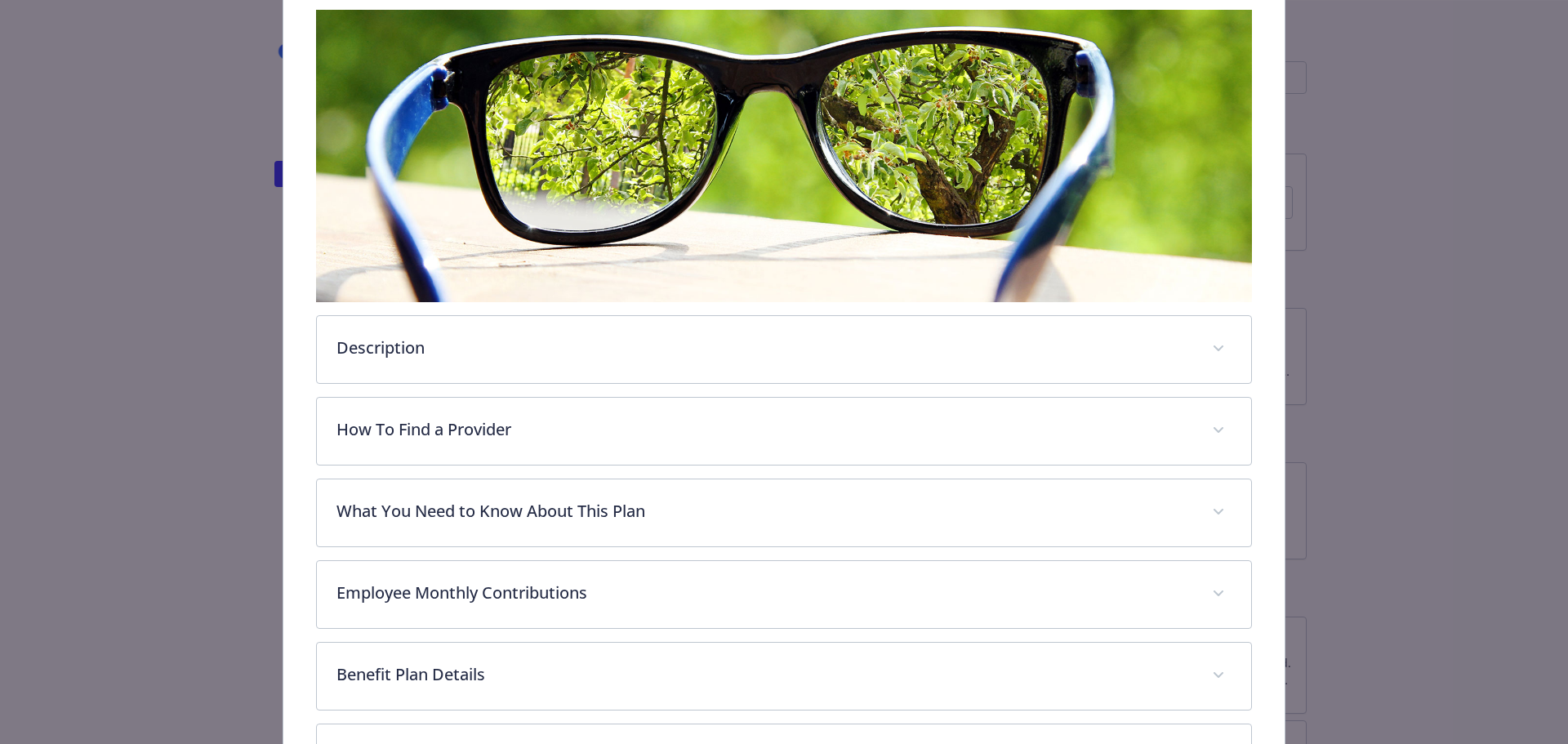
scroll to position [485, 0]
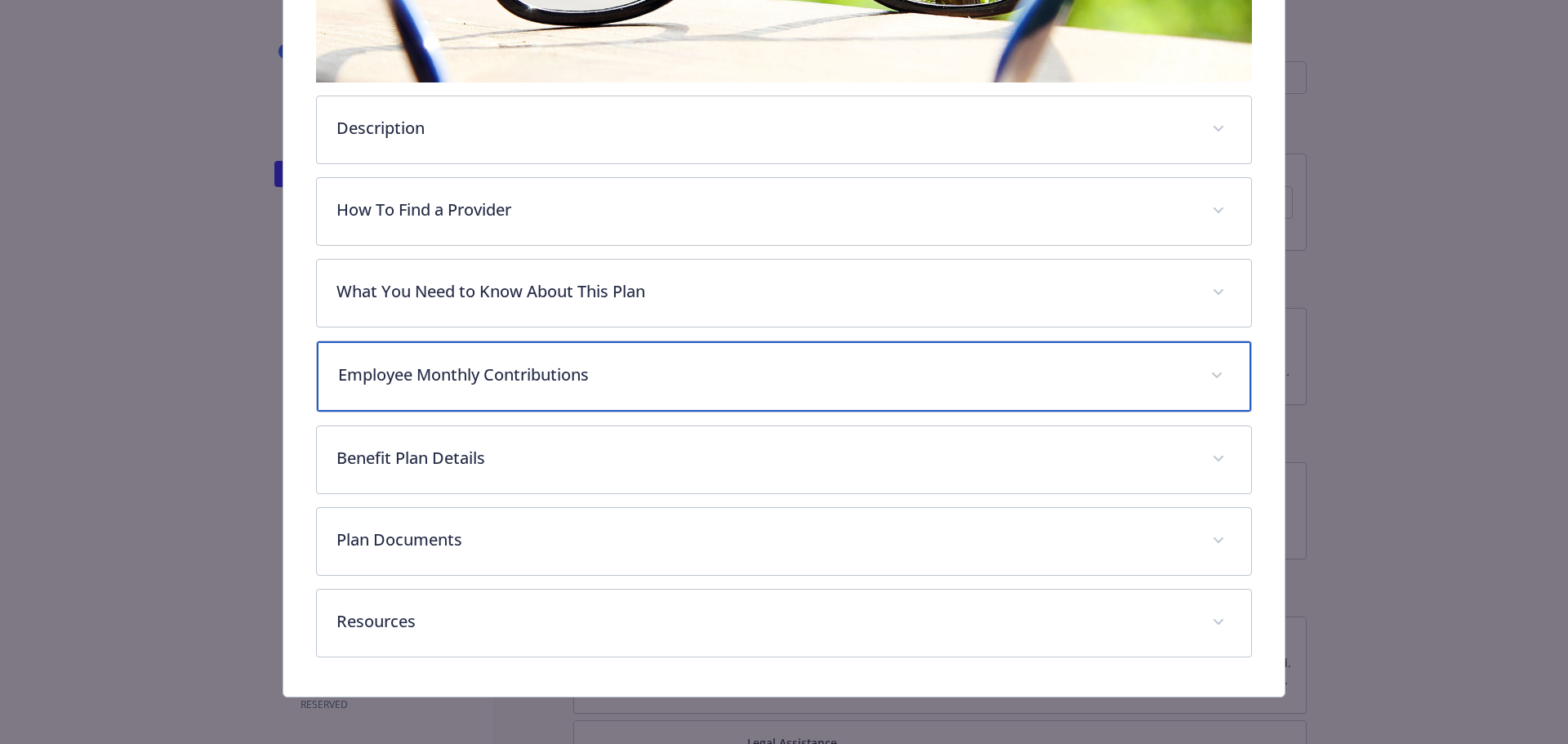
click at [1145, 366] on p "Employee Monthly Contributions" at bounding box center [764, 374] width 853 height 25
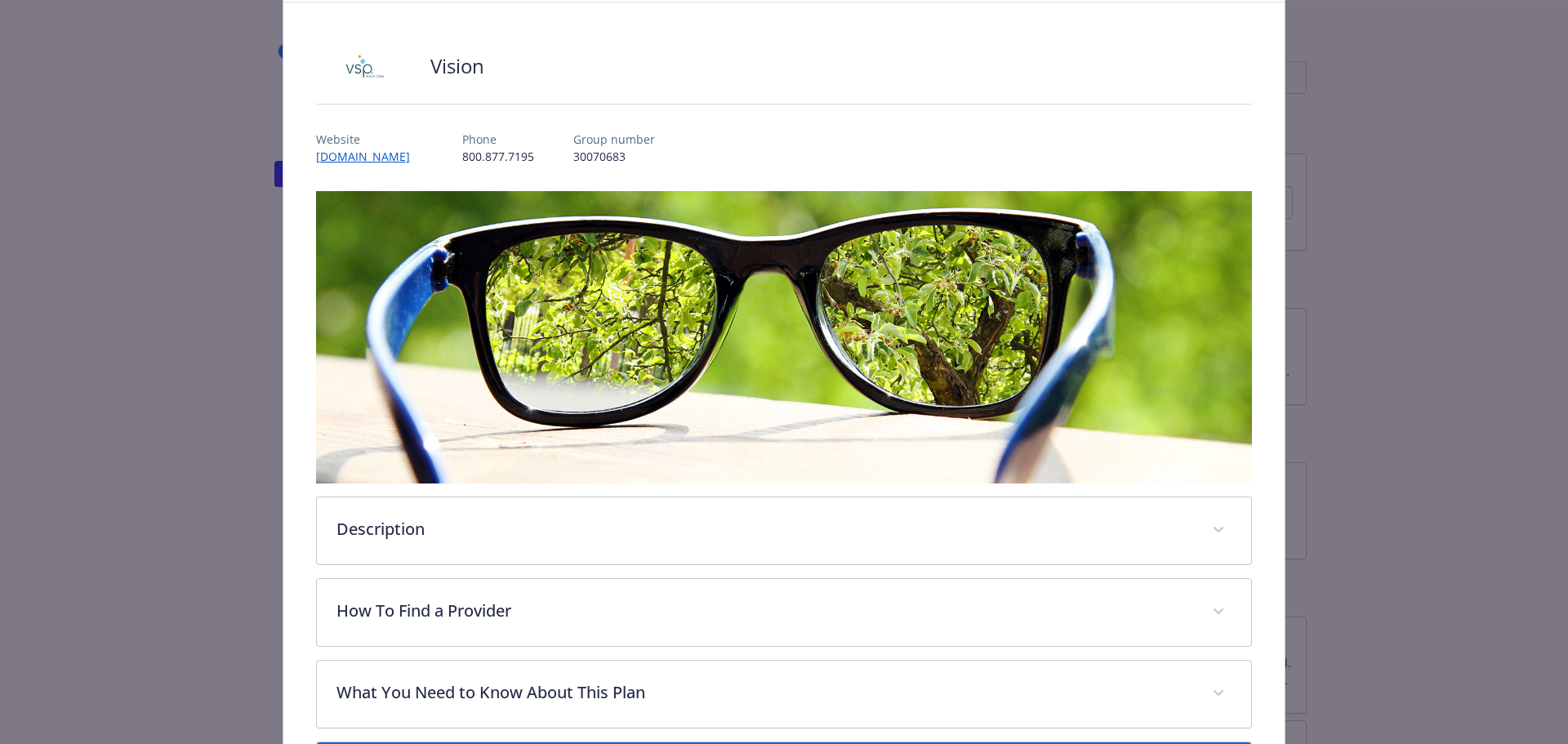
scroll to position [0, 0]
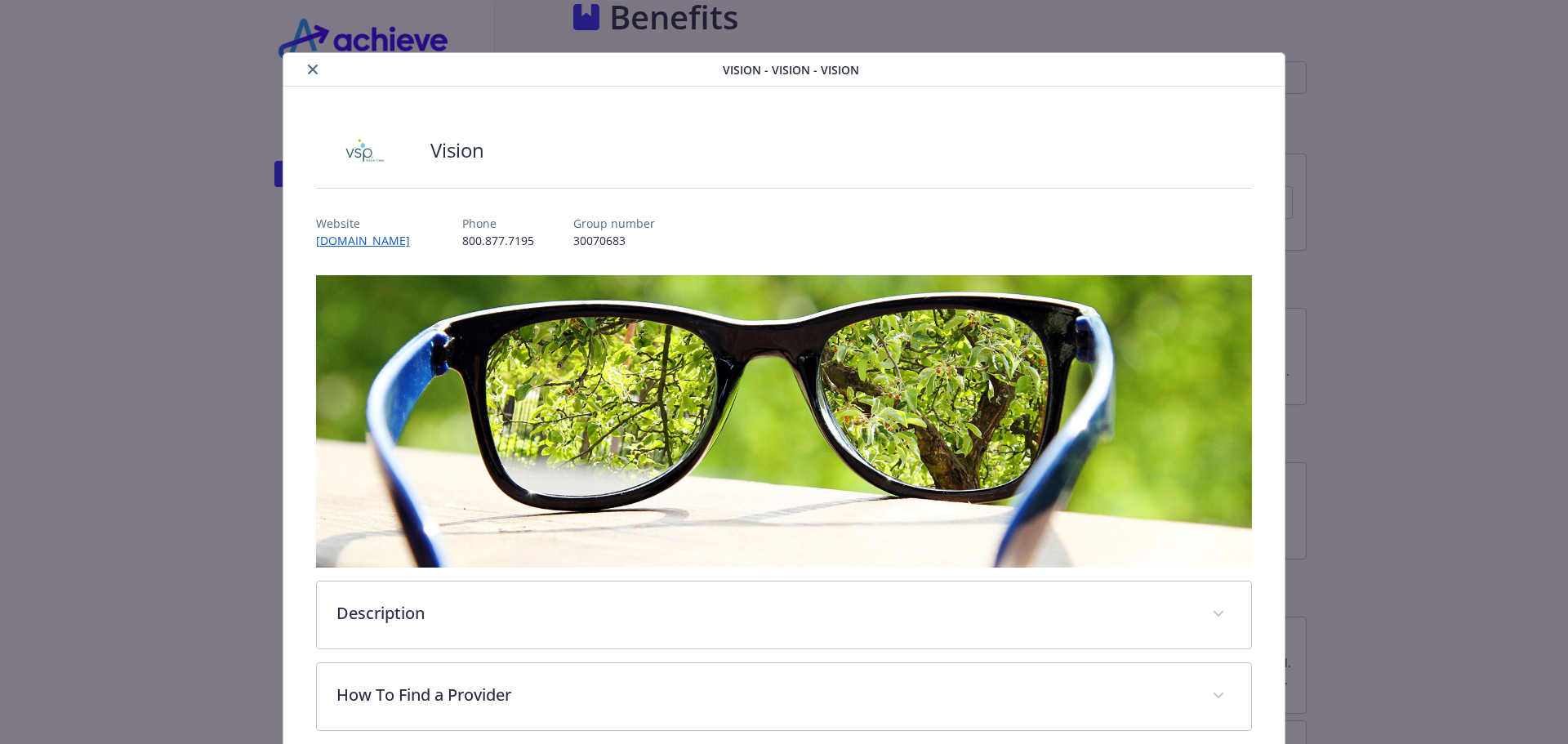
click at [308, 69] on icon "close" at bounding box center [313, 70] width 10 height 10
